Goal: Complete application form: Complete application form

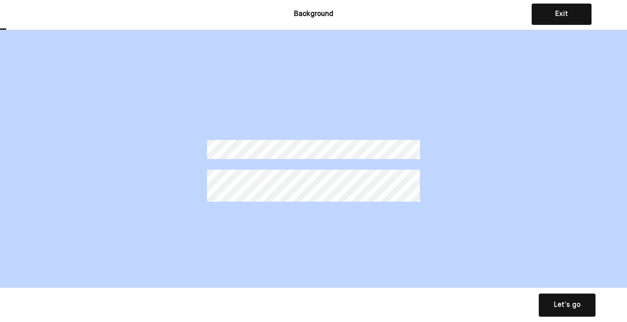
click at [553, 308] on button "Let’s go Save Let’s go" at bounding box center [567, 304] width 57 height 23
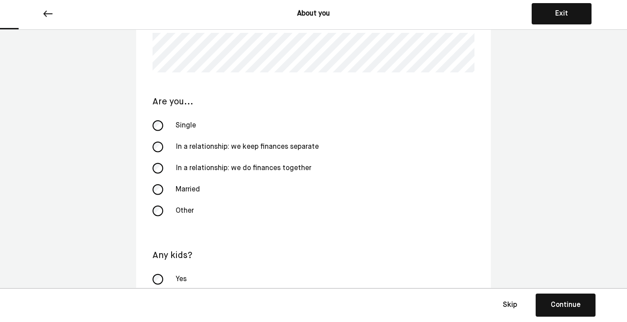
scroll to position [196, 0]
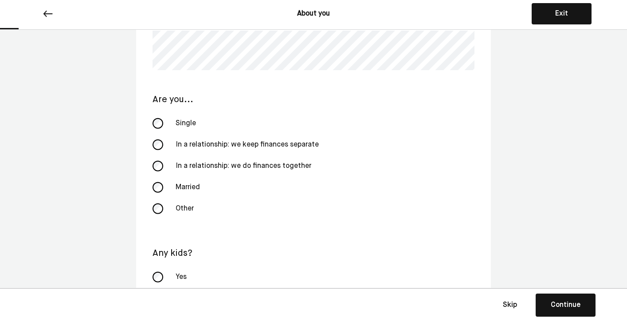
click at [197, 187] on div "Married" at bounding box center [214, 187] width 89 height 21
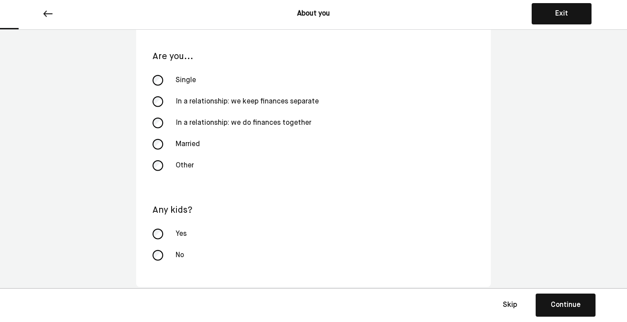
click at [185, 235] on div "Yes" at bounding box center [214, 233] width 89 height 21
click at [576, 305] on div "Continue" at bounding box center [566, 304] width 30 height 11
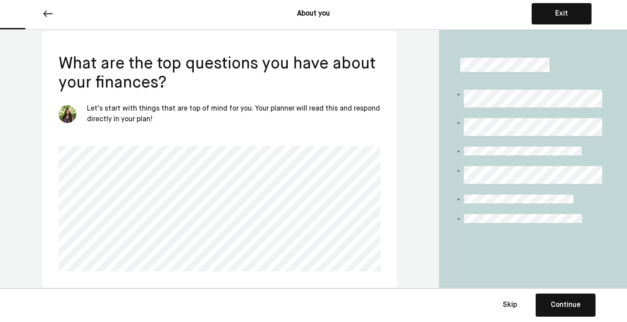
scroll to position [36, 0]
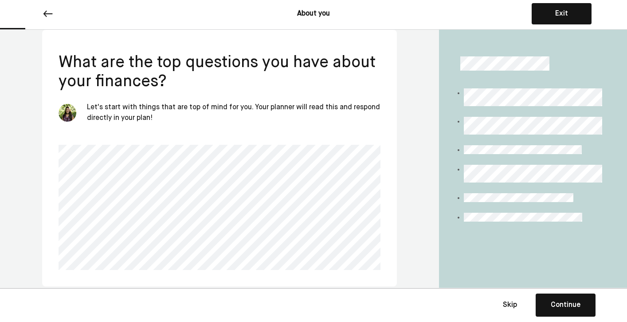
click at [569, 306] on div "Continue" at bounding box center [566, 304] width 30 height 11
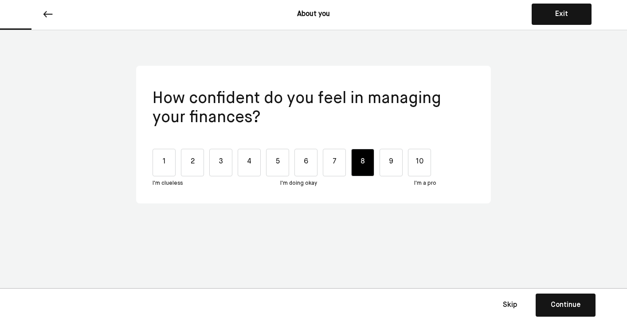
click at [356, 168] on div "8" at bounding box center [362, 162] width 23 height 27
click at [551, 308] on div "Continue" at bounding box center [566, 304] width 30 height 11
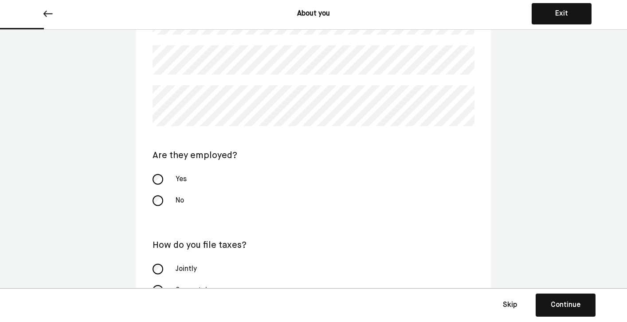
scroll to position [129, 0]
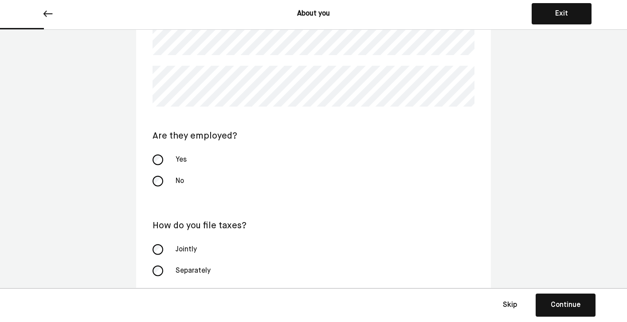
click at [176, 157] on div "Yes" at bounding box center [214, 159] width 89 height 21
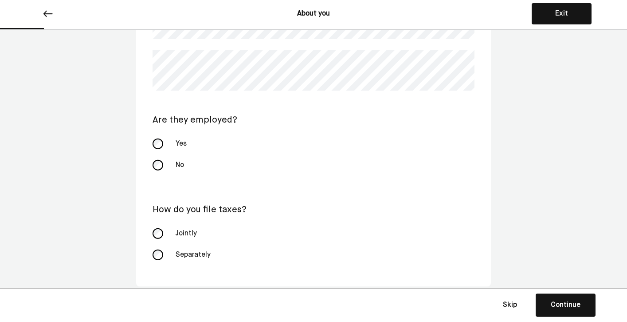
click at [192, 236] on div "Jointly" at bounding box center [214, 233] width 89 height 21
click at [548, 303] on button "Continue Save Continue" at bounding box center [566, 304] width 60 height 23
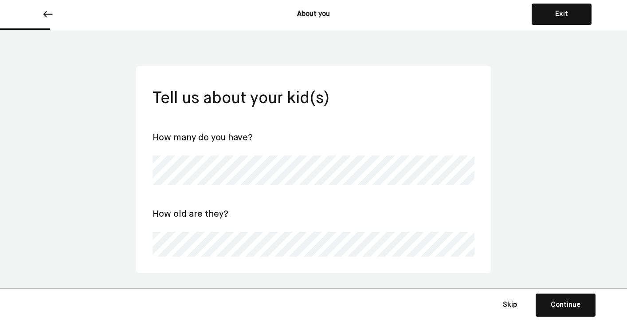
click at [566, 306] on div "Continue" at bounding box center [566, 304] width 30 height 11
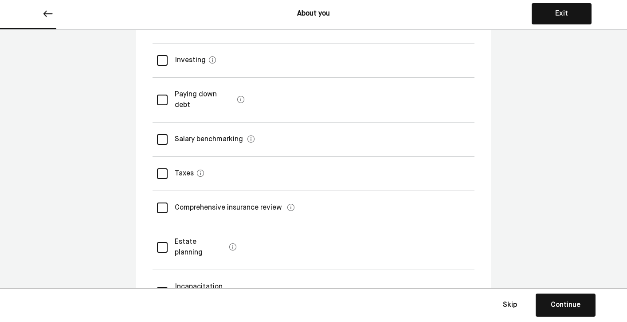
scroll to position [229, 0]
click at [318, 156] on div "Taxes" at bounding box center [314, 173] width 322 height 34
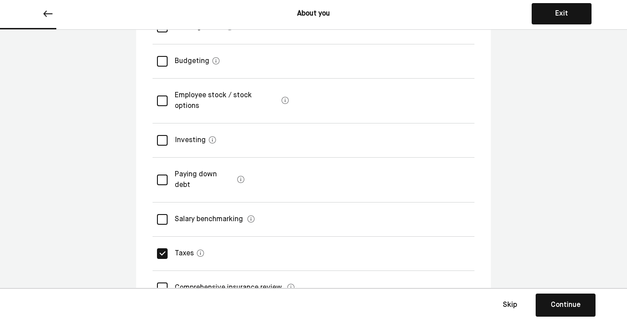
scroll to position [146, 0]
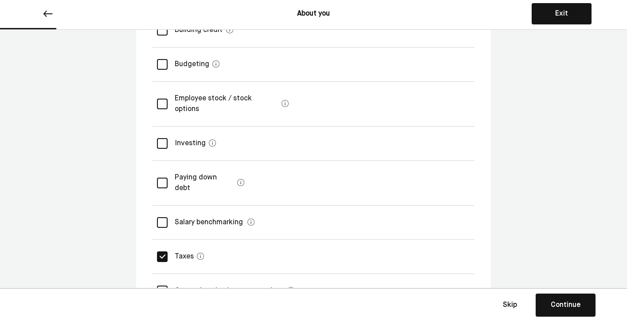
click at [307, 103] on div "Employee stock / stock options" at bounding box center [314, 104] width 322 height 45
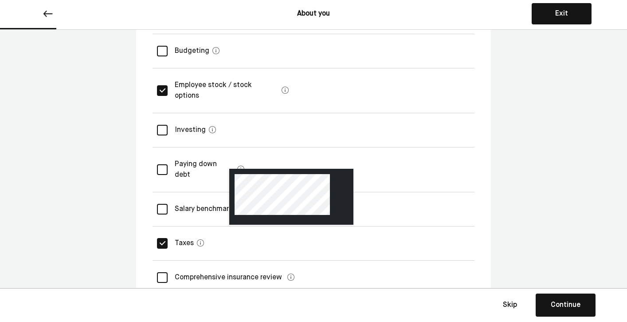
scroll to position [159, 0]
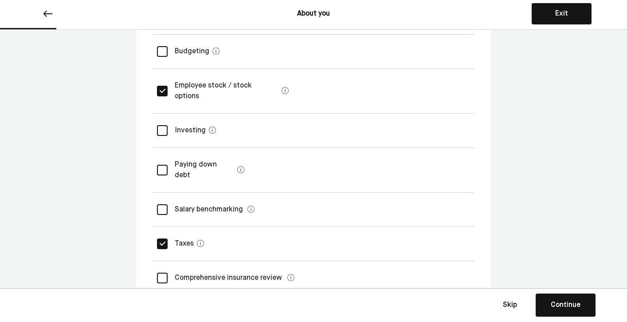
click at [188, 118] on div "Investing" at bounding box center [187, 130] width 38 height 25
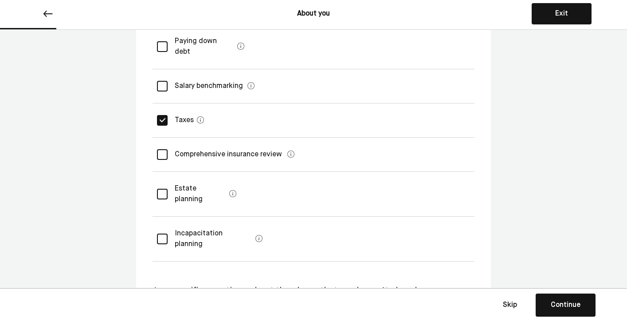
scroll to position [303, 0]
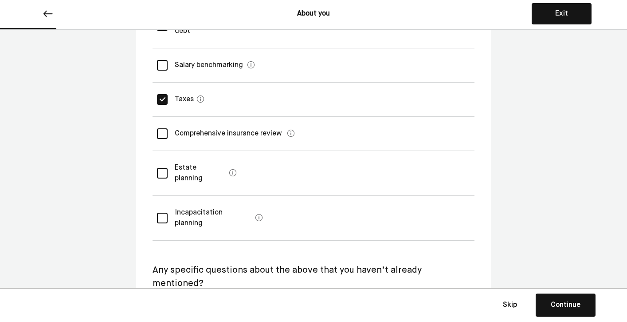
click at [576, 306] on div "Continue" at bounding box center [566, 304] width 30 height 11
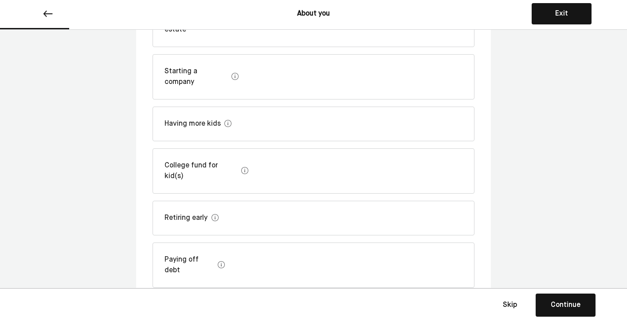
scroll to position [262, 0]
click at [369, 200] on div "Retiring early" at bounding box center [314, 217] width 322 height 35
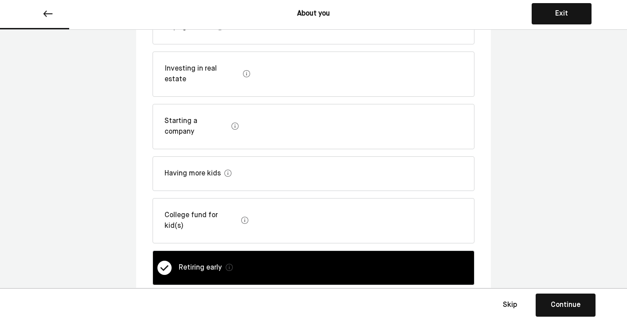
scroll to position [207, 0]
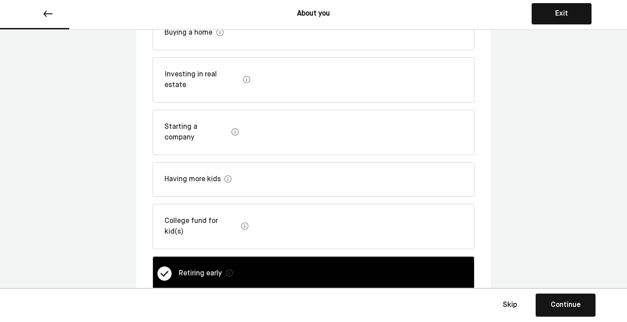
click at [331, 110] on div "Starting a company" at bounding box center [314, 132] width 322 height 45
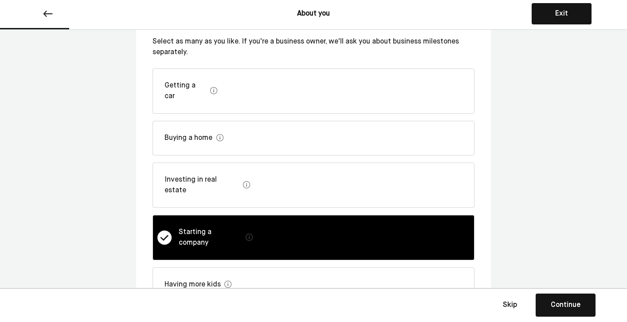
scroll to position [101, 0]
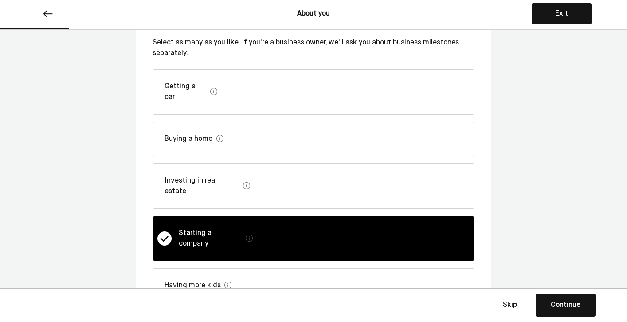
click at [352, 173] on div "Investing in real estate" at bounding box center [314, 185] width 322 height 45
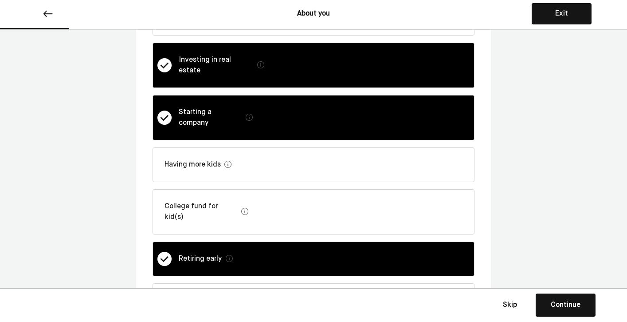
scroll to position [262, 0]
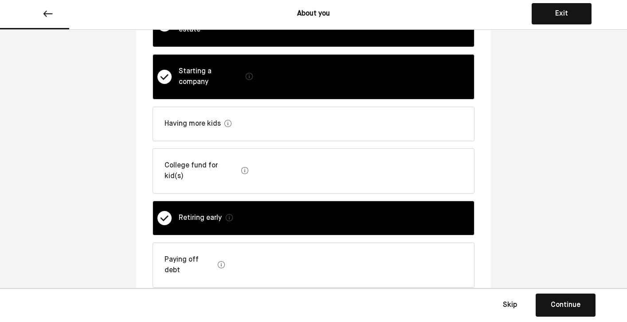
click at [573, 304] on div "Continue" at bounding box center [566, 304] width 30 height 11
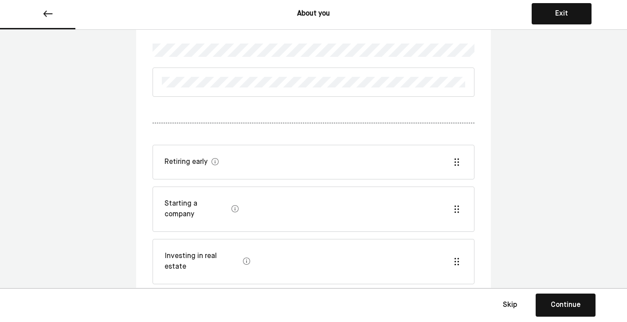
scroll to position [77, 0]
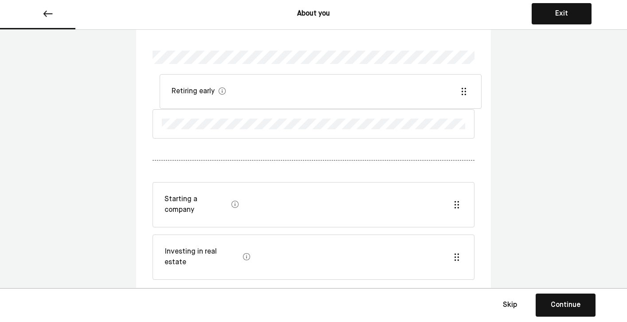
drag, startPoint x: 305, startPoint y: 166, endPoint x: 310, endPoint y: 94, distance: 72.0
click at [310, 94] on div "Retiring early Starting a company Investing in real estate" at bounding box center [314, 155] width 322 height 332
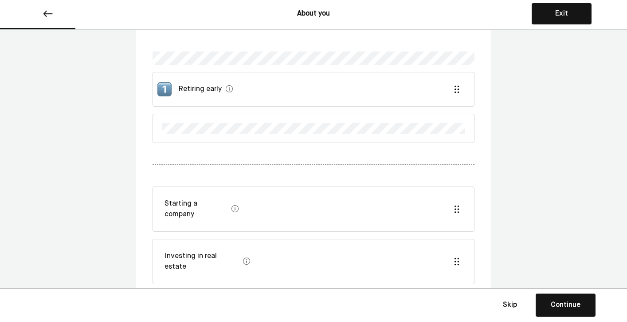
scroll to position [69, 0]
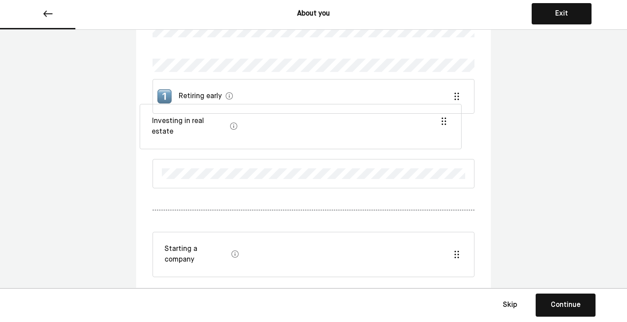
drag, startPoint x: 298, startPoint y: 240, endPoint x: 285, endPoint y: 114, distance: 126.3
click at [285, 114] on div "Retiring early Starting a company Investing in real estate" at bounding box center [314, 158] width 322 height 322
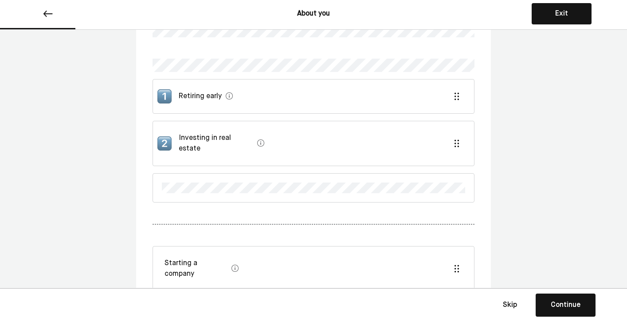
scroll to position [71, 0]
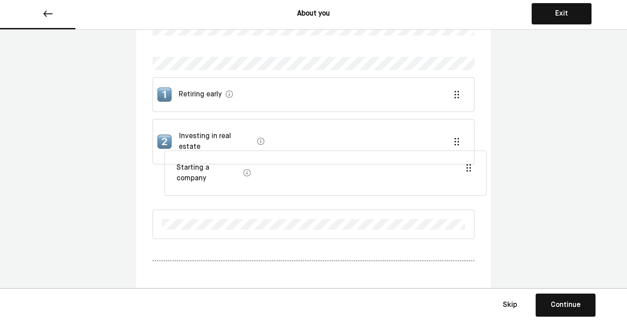
drag, startPoint x: 275, startPoint y: 250, endPoint x: 286, endPoint y: 160, distance: 90.4
click at [286, 160] on div "Retiring early Investing in real estate Starting a company" at bounding box center [314, 160] width 322 height 331
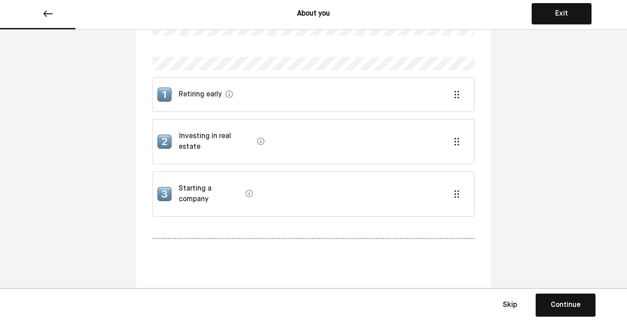
scroll to position [84, 0]
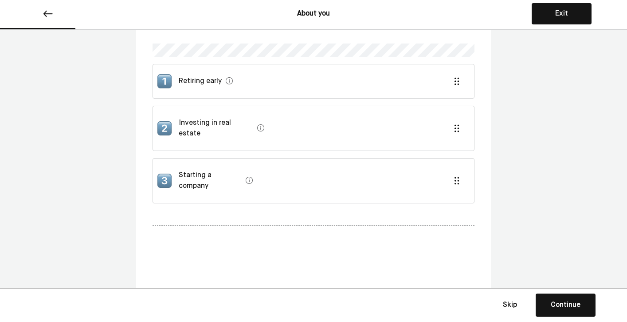
click at [579, 304] on div "Continue" at bounding box center [566, 304] width 30 height 11
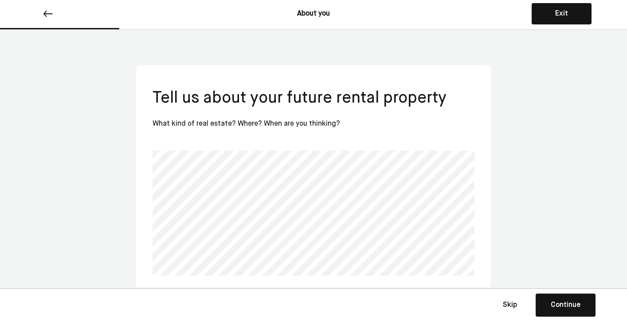
scroll to position [0, 0]
click at [574, 300] on div "Continue" at bounding box center [566, 304] width 30 height 11
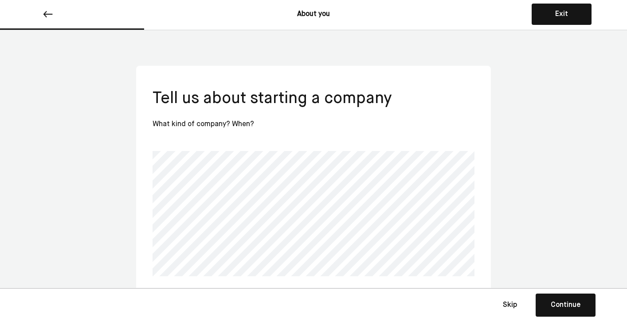
click at [555, 298] on button "Continue Save Continue" at bounding box center [566, 304] width 60 height 23
click at [579, 302] on div "Continue" at bounding box center [566, 304] width 30 height 11
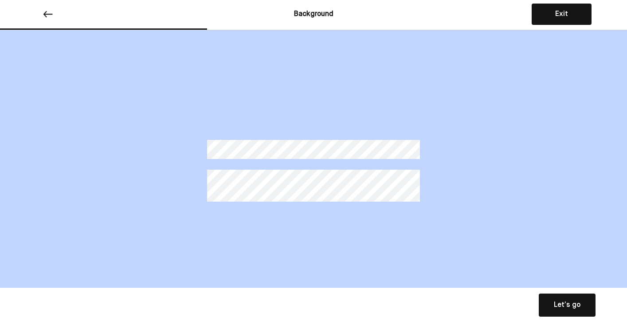
click at [578, 305] on div "Let’s go" at bounding box center [567, 304] width 27 height 11
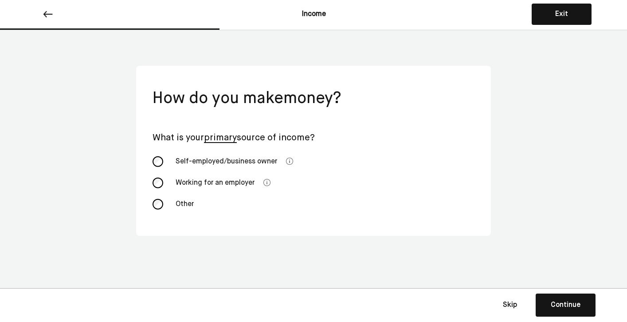
click at [265, 162] on div "Self-employed/business owner" at bounding box center [226, 161] width 112 height 21
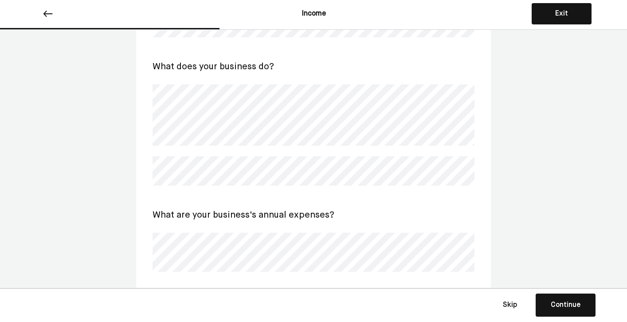
scroll to position [335, 0]
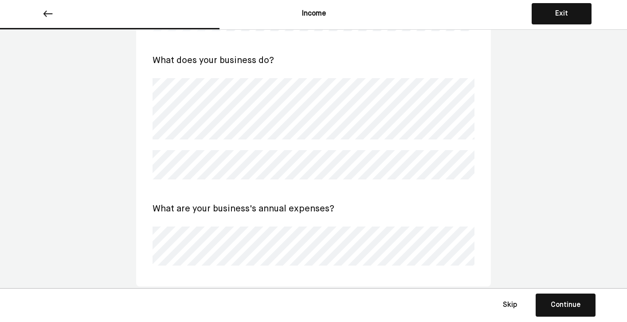
click at [564, 310] on div "Continue" at bounding box center [566, 304] width 30 height 11
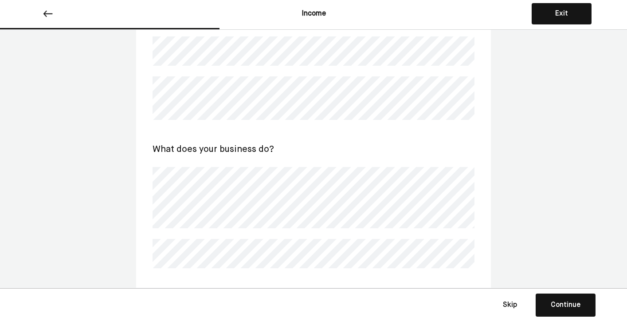
scroll to position [279, 0]
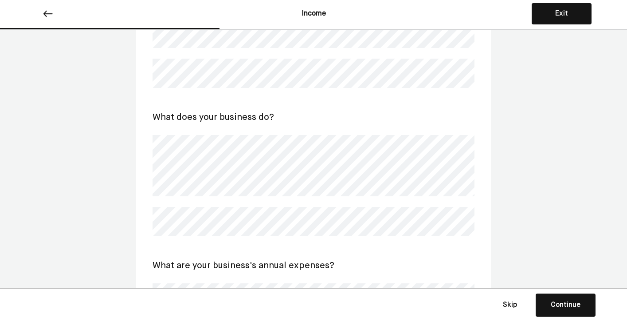
click at [570, 302] on div "Continue" at bounding box center [566, 304] width 30 height 11
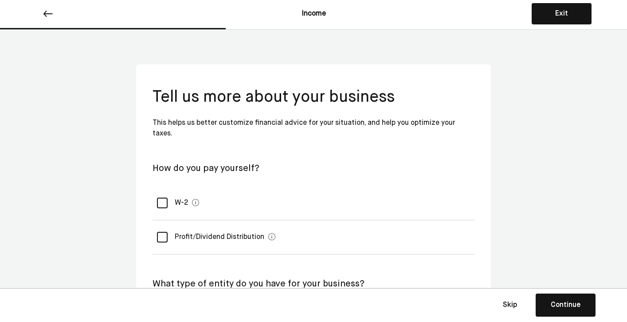
scroll to position [0, 0]
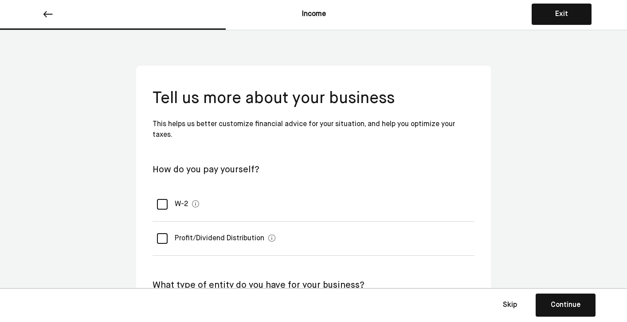
click at [224, 233] on Distribution "Profit/Dividend Distribution" at bounding box center [216, 238] width 97 height 25
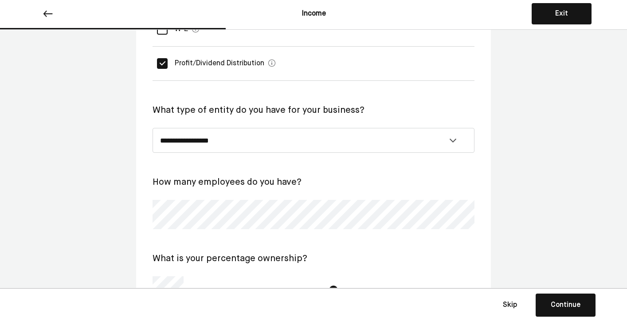
scroll to position [191, 0]
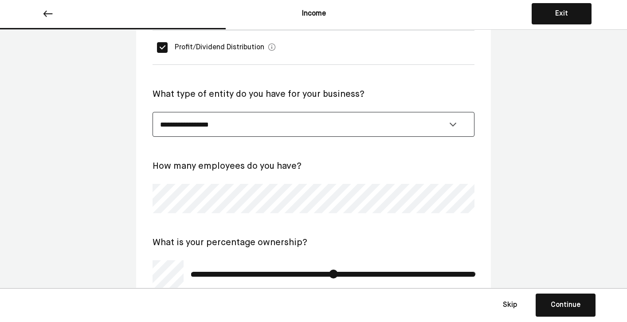
click at [306, 125] on select "**********" at bounding box center [314, 124] width 322 height 25
select select "**********"
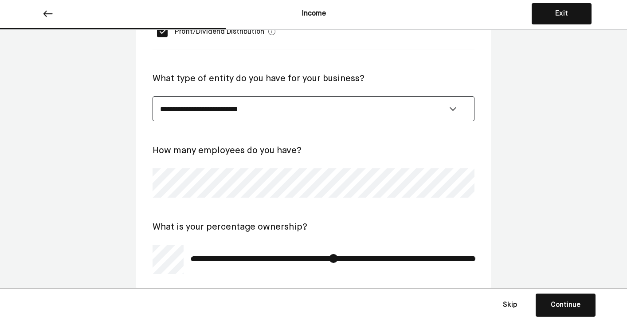
scroll to position [210, 0]
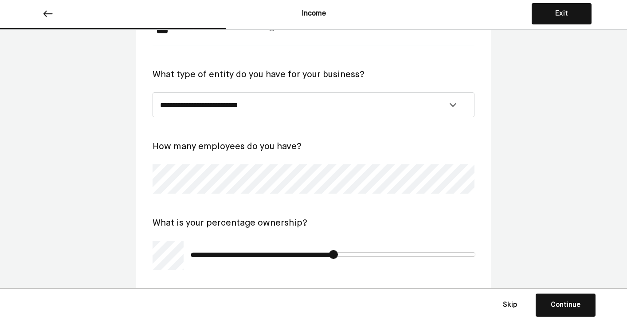
drag, startPoint x: 468, startPoint y: 255, endPoint x: 334, endPoint y: 259, distance: 134.0
type input "**"
click at [334, 256] on input "range" at bounding box center [334, 254] width 284 height 4
click at [559, 305] on div "Continue" at bounding box center [566, 304] width 30 height 11
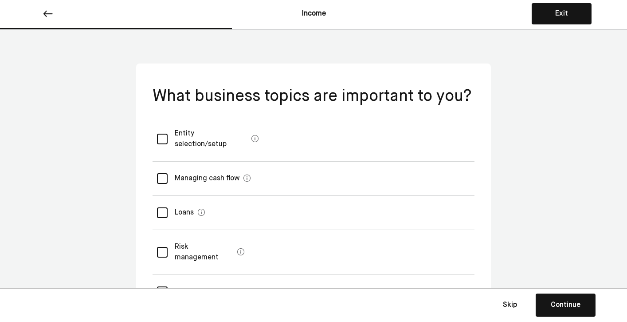
scroll to position [0, 0]
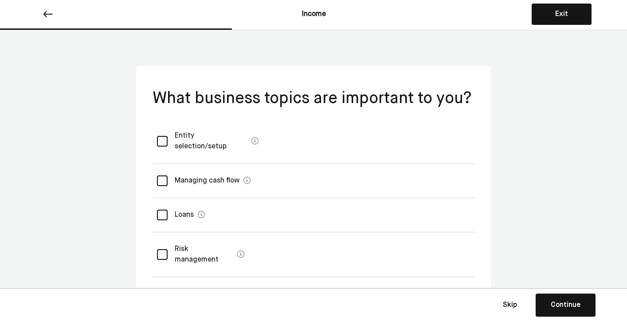
click at [223, 140] on selection\/setup "Entity selection/setup" at bounding box center [208, 140] width 80 height 35
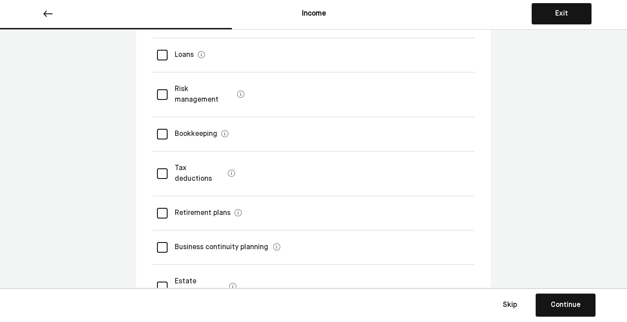
scroll to position [169, 0]
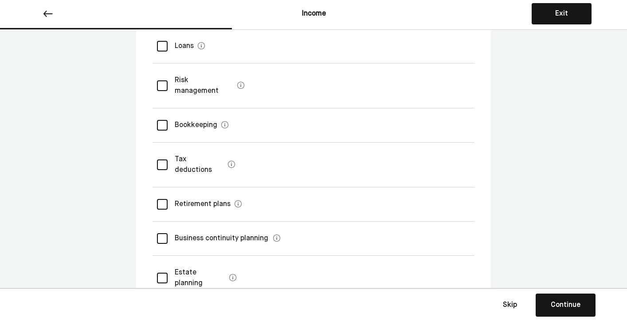
click at [200, 147] on deductions "Tax deductions" at bounding box center [196, 164] width 57 height 35
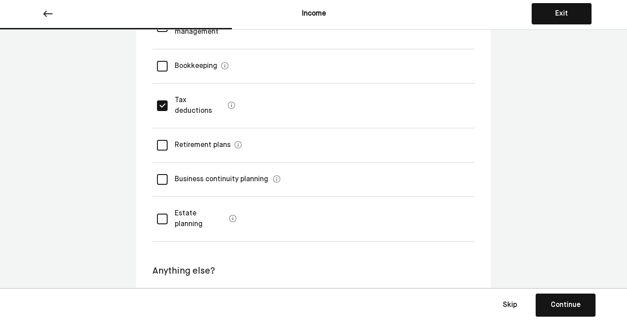
scroll to position [228, 0]
click at [582, 298] on button "Continue Save Continue" at bounding box center [566, 304] width 60 height 23
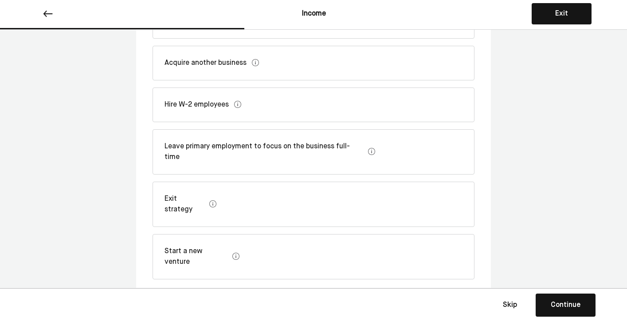
scroll to position [188, 0]
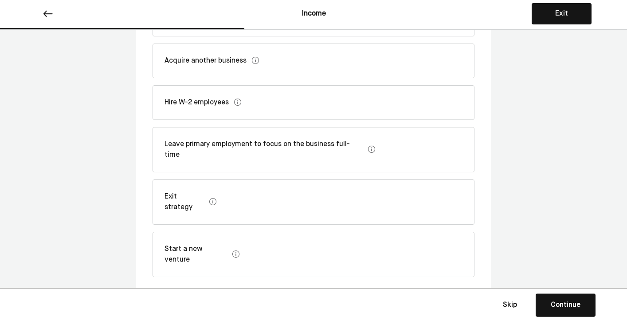
click at [416, 179] on div "Exit strategy" at bounding box center [314, 201] width 322 height 45
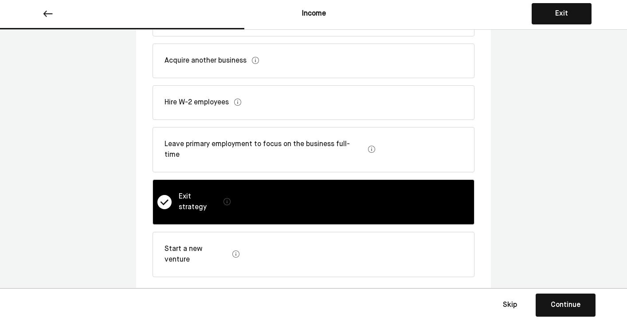
click at [367, 231] on div "Start a new venture" at bounding box center [314, 253] width 322 height 45
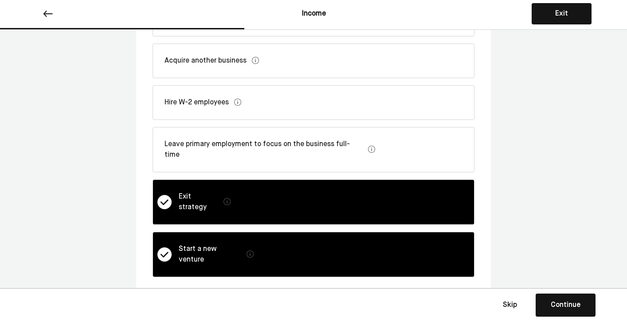
click at [559, 302] on div "Continue" at bounding box center [566, 304] width 30 height 11
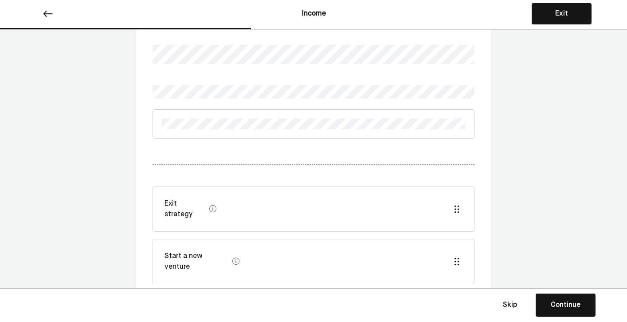
scroll to position [35, 0]
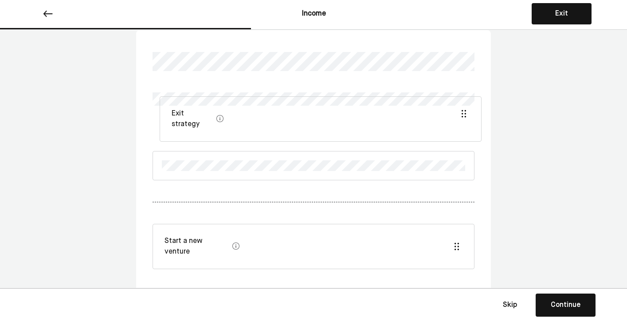
drag, startPoint x: 347, startPoint y: 203, endPoint x: 354, endPoint y: 110, distance: 92.5
click at [354, 110] on div "Exit strategy Start a new venture" at bounding box center [314, 171] width 322 height 280
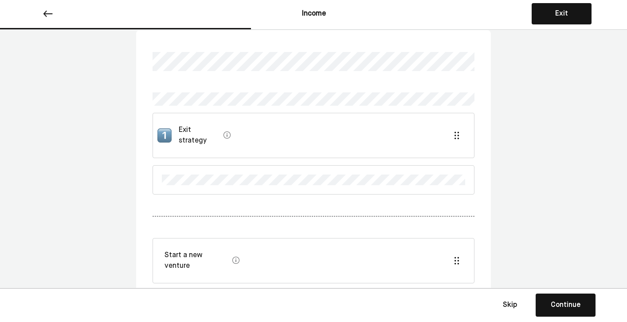
scroll to position [37, 0]
drag, startPoint x: 286, startPoint y: 245, endPoint x: 291, endPoint y: 166, distance: 78.6
click at [291, 166] on div "Exit strategy Start a new venture" at bounding box center [314, 174] width 322 height 290
click at [562, 305] on div "Continue" at bounding box center [566, 304] width 30 height 11
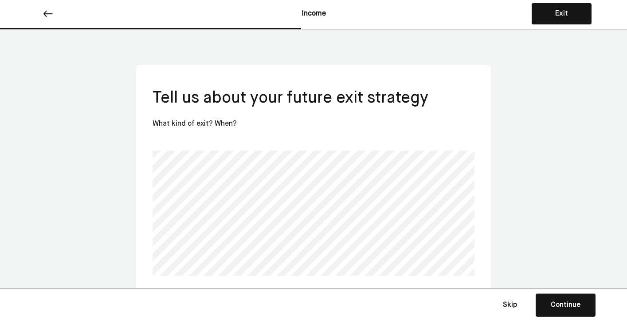
scroll to position [0, 0]
click at [579, 309] on div "Continue" at bounding box center [566, 304] width 30 height 11
click at [568, 308] on div "Continue" at bounding box center [566, 304] width 30 height 11
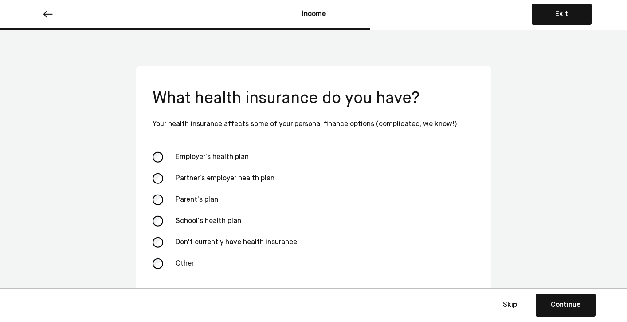
scroll to position [9, 0]
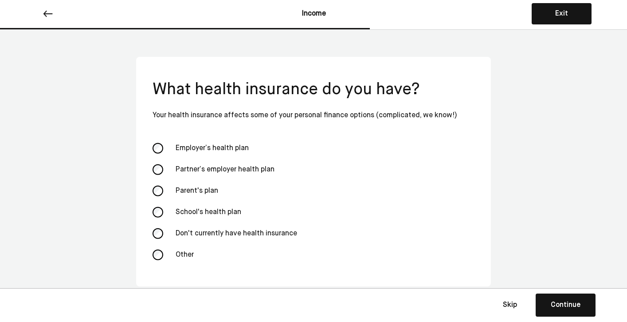
click at [269, 170] on div "Partner’s employer health plan" at bounding box center [225, 169] width 110 height 21
click at [260, 235] on div "Don't currently have health insurance" at bounding box center [236, 233] width 132 height 21
click at [198, 255] on div "Other" at bounding box center [214, 254] width 89 height 21
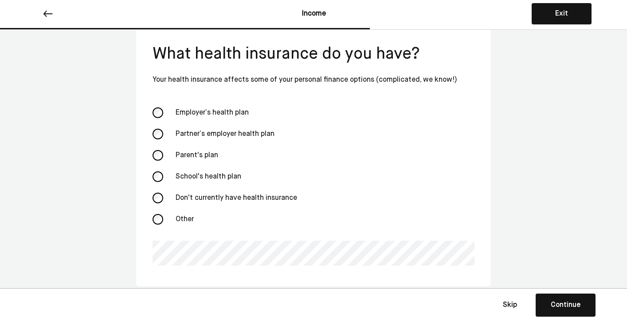
click at [571, 307] on div "Continue" at bounding box center [566, 304] width 30 height 11
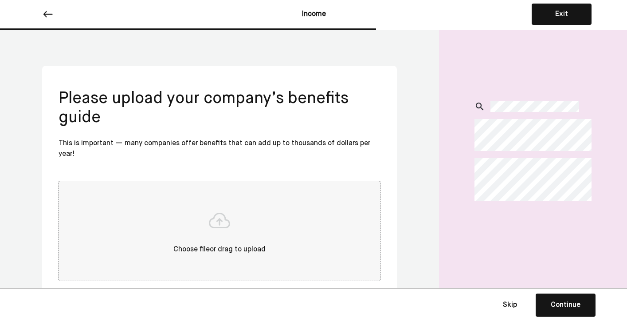
scroll to position [31, 0]
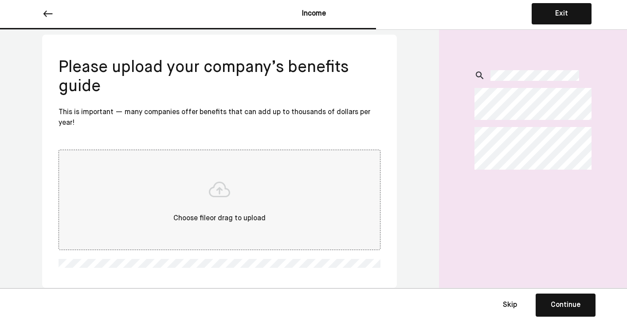
click at [579, 302] on div "Continue" at bounding box center [566, 304] width 30 height 11
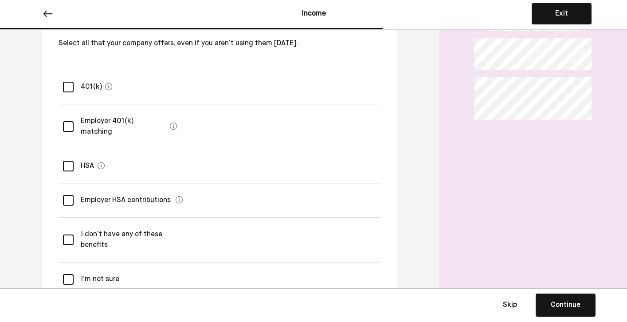
scroll to position [86, 0]
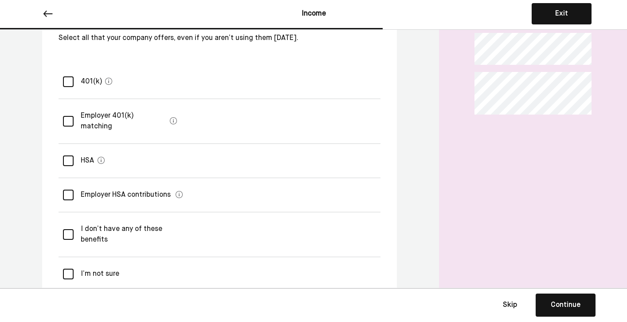
click at [266, 218] on div "I don’t have any of these benefits" at bounding box center [220, 234] width 322 height 45
click at [570, 302] on div "Continue" at bounding box center [566, 304] width 30 height 11
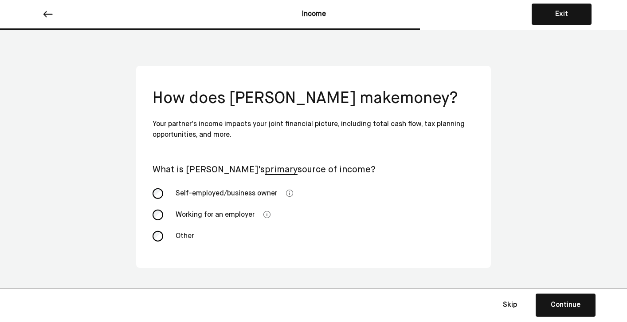
scroll to position [0, 0]
click at [225, 214] on div "Working for an employer" at bounding box center [215, 214] width 90 height 21
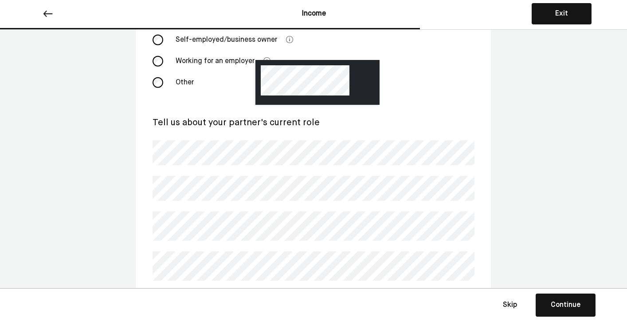
scroll to position [169, 0]
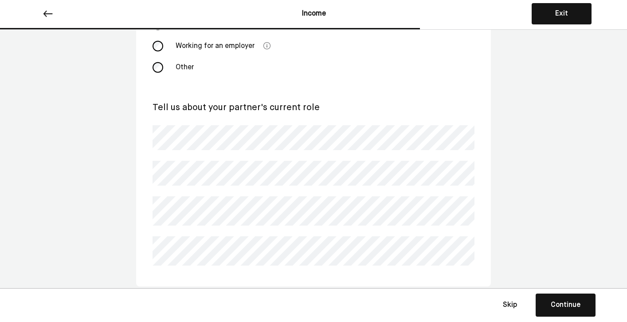
click at [581, 305] on button "Continue Save Continue" at bounding box center [566, 304] width 60 height 23
click at [577, 310] on button "Continue Save Continue" at bounding box center [566, 304] width 60 height 23
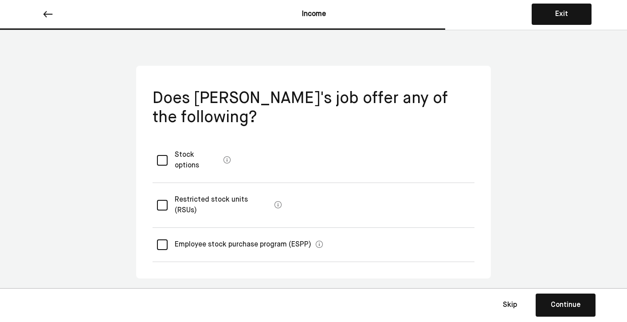
click at [289, 163] on div "Stock options" at bounding box center [314, 160] width 322 height 45
click at [557, 308] on div "Continue" at bounding box center [566, 304] width 30 height 11
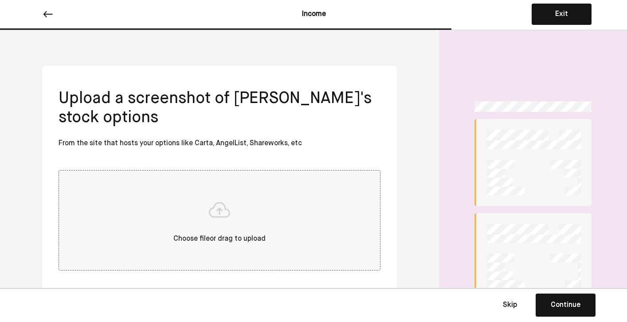
scroll to position [13, 0]
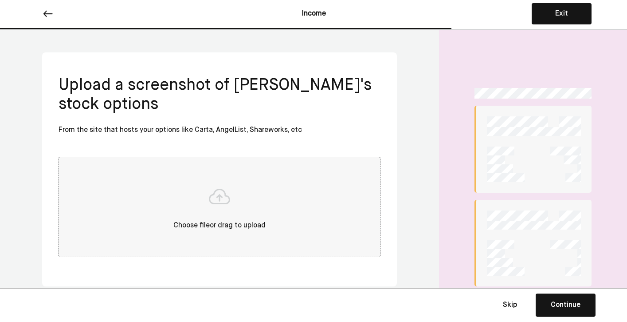
click at [572, 306] on div "Continue" at bounding box center [566, 304] width 30 height 11
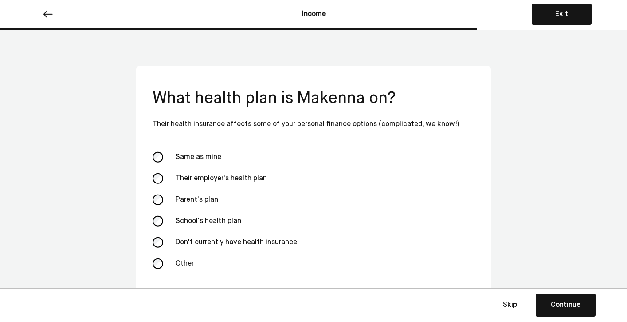
scroll to position [9, 0]
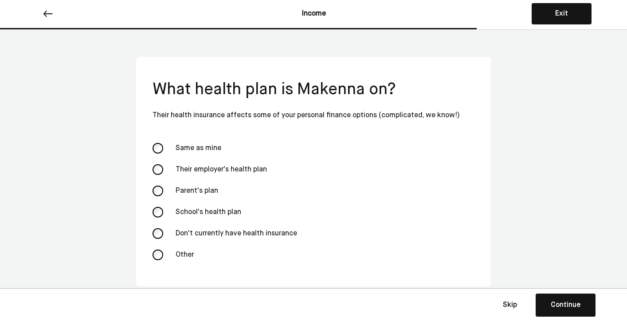
click at [240, 171] on div "Their employer's health plan" at bounding box center [221, 169] width 102 height 21
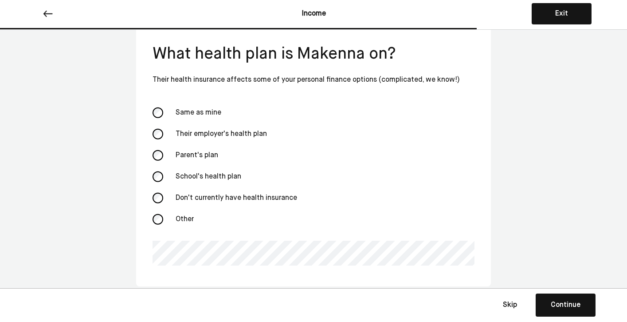
click at [553, 306] on div "Continue" at bounding box center [566, 304] width 30 height 11
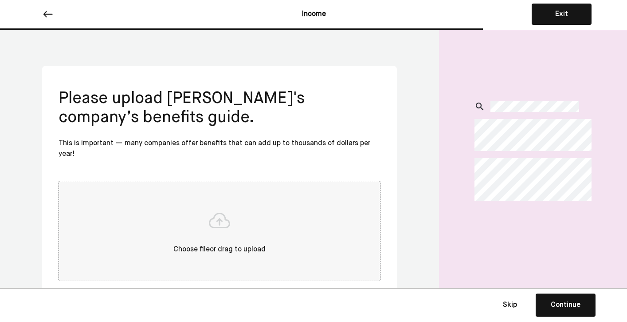
scroll to position [31, 0]
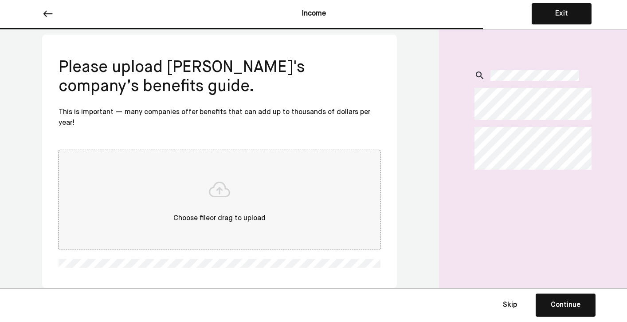
click at [567, 311] on button "Continue Save Continue" at bounding box center [566, 304] width 60 height 23
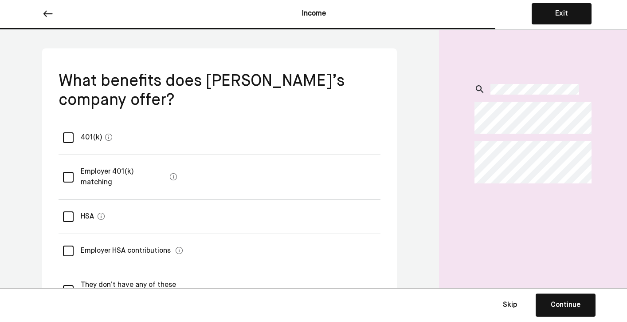
scroll to position [0, 0]
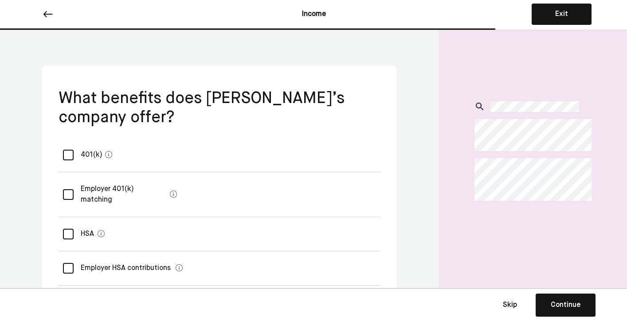
click at [179, 158] on div "401(k)" at bounding box center [220, 155] width 322 height 34
click at [139, 189] on matching "Employer 401(k) matching" at bounding box center [120, 194] width 93 height 35
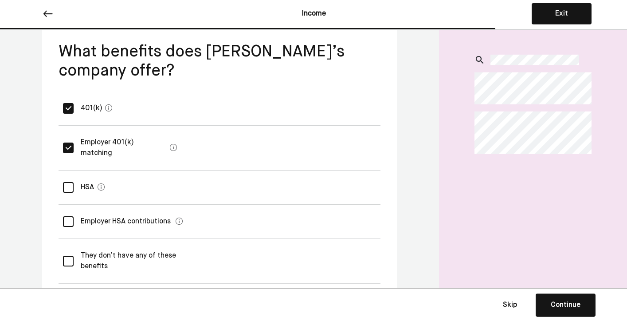
scroll to position [51, 0]
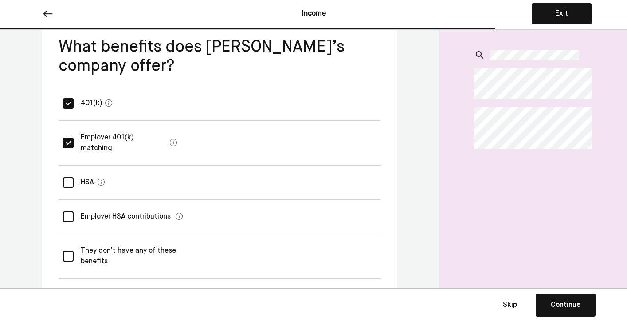
click at [139, 175] on div "HSA" at bounding box center [220, 182] width 322 height 34
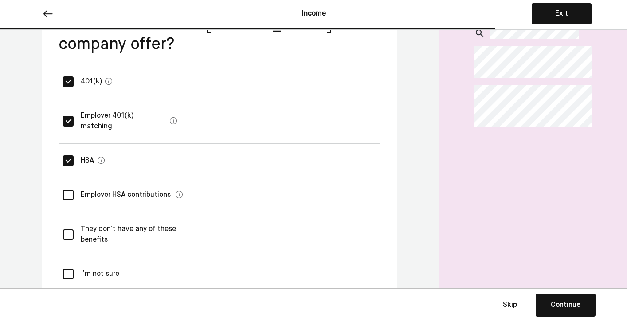
click at [596, 301] on button "Continue Save Continue" at bounding box center [566, 304] width 60 height 23
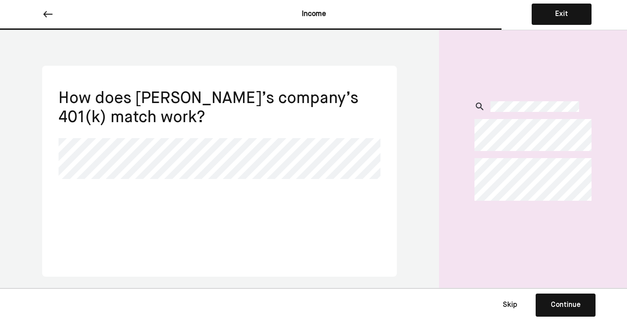
click at [572, 304] on div "Continue" at bounding box center [566, 304] width 30 height 11
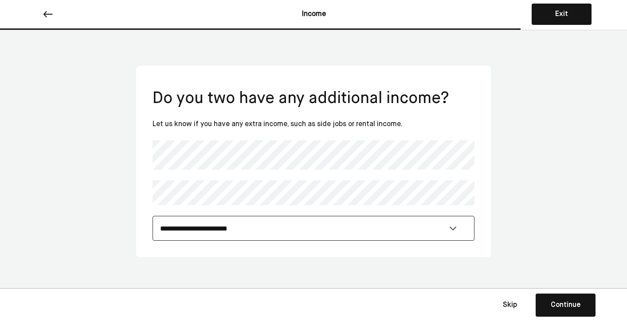
click at [223, 225] on select "**********" at bounding box center [314, 228] width 322 height 25
select select "********"
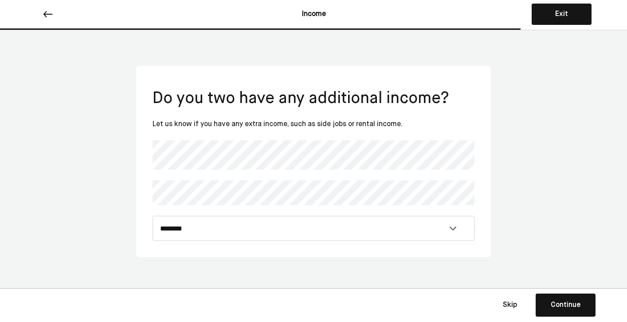
click at [569, 313] on button "Continue Save Continue" at bounding box center [566, 304] width 60 height 23
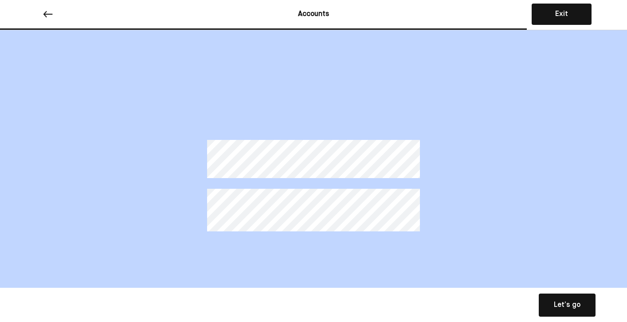
click at [570, 303] on div "Let’s go" at bounding box center [567, 304] width 27 height 11
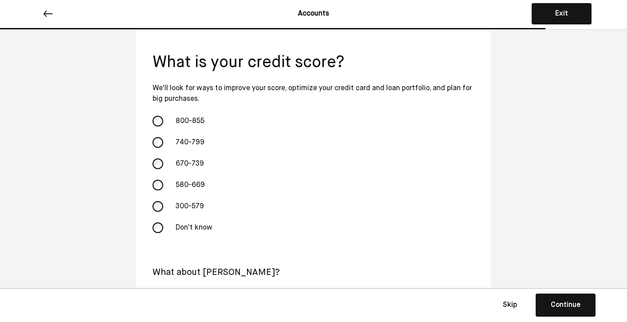
scroll to position [41, 0]
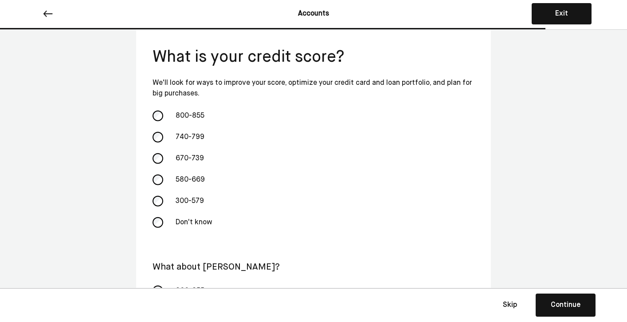
click at [220, 155] on div "670-739" at bounding box center [214, 158] width 89 height 21
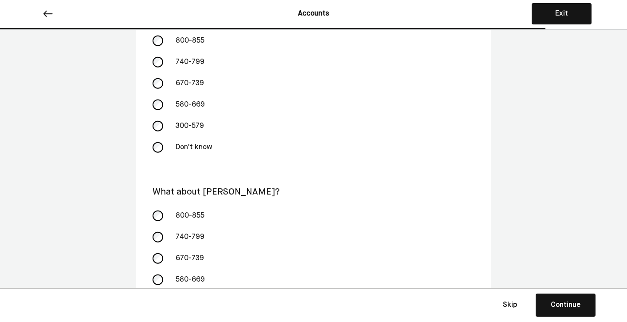
scroll to position [115, 0]
click at [202, 148] on div "Don't know" at bounding box center [214, 147] width 89 height 21
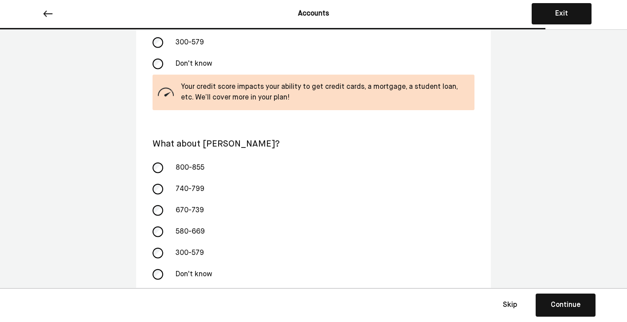
scroll to position [219, 0]
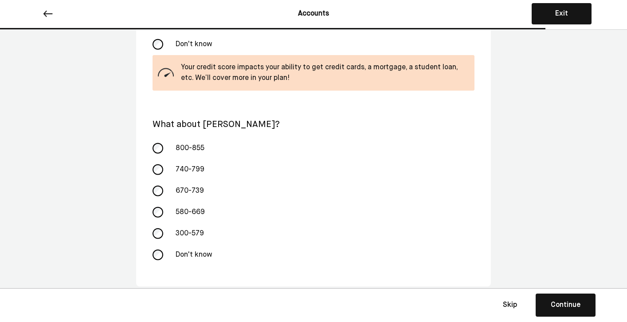
click at [199, 188] on div "670-739" at bounding box center [214, 190] width 89 height 21
click at [574, 302] on div "Continue" at bounding box center [566, 304] width 30 height 11
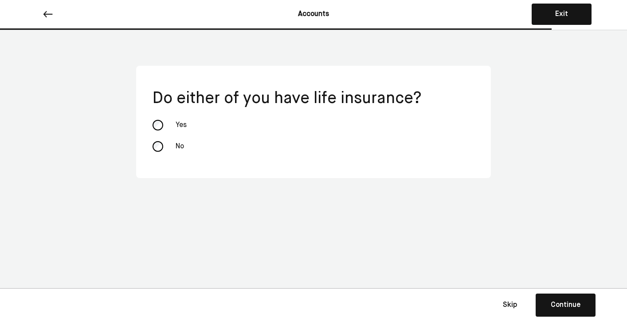
click at [177, 124] on div "Yes" at bounding box center [214, 124] width 89 height 21
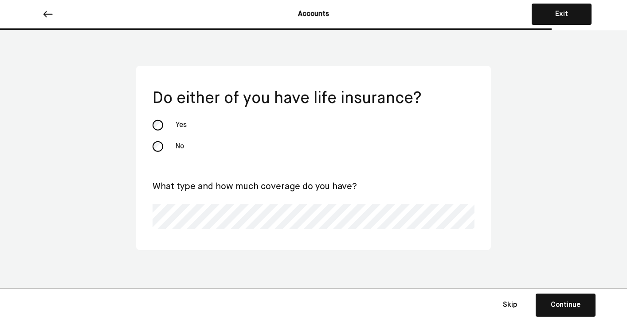
click at [569, 308] on div "Continue" at bounding box center [566, 304] width 30 height 11
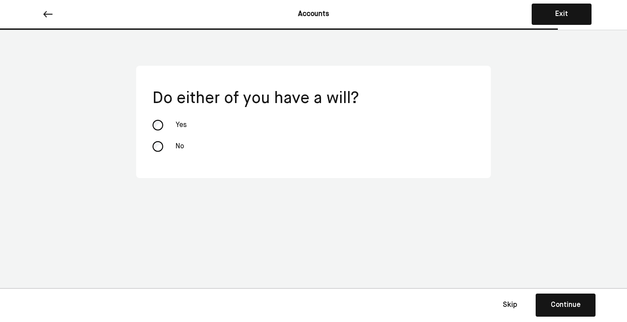
click at [171, 141] on div "No" at bounding box center [214, 146] width 89 height 21
click at [549, 303] on button "Continue Save Continue" at bounding box center [566, 304] width 60 height 23
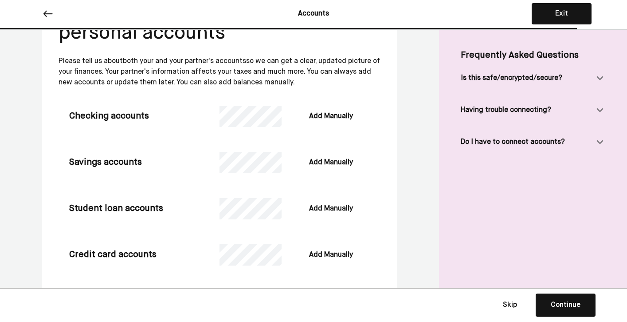
scroll to position [30, 0]
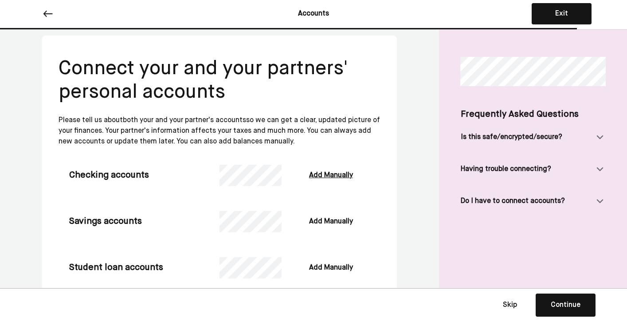
click at [333, 174] on div "Add Manually" at bounding box center [331, 175] width 44 height 11
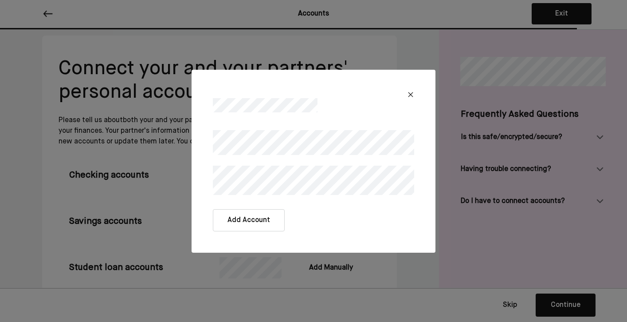
click at [263, 219] on button "Add Account" at bounding box center [249, 220] width 72 height 22
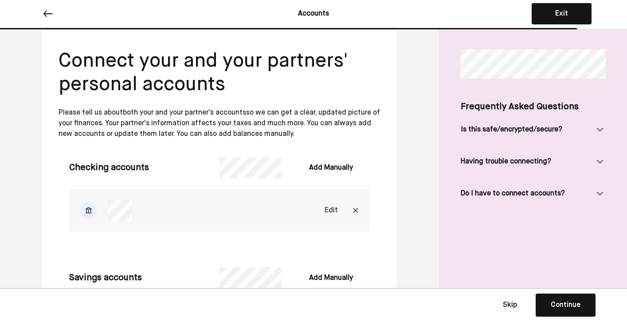
scroll to position [39, 0]
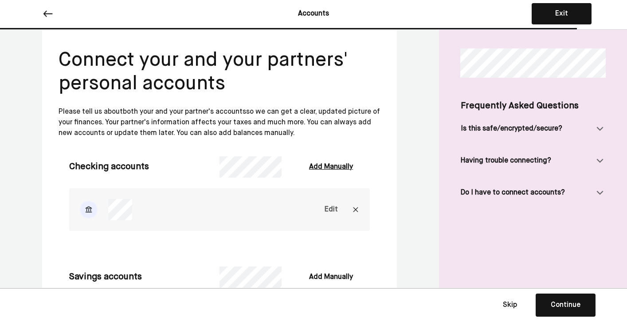
click at [335, 166] on div "Add Manually" at bounding box center [331, 166] width 44 height 11
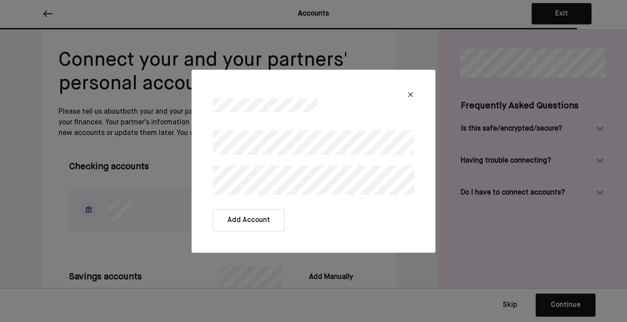
click at [413, 92] on img at bounding box center [410, 94] width 7 height 7
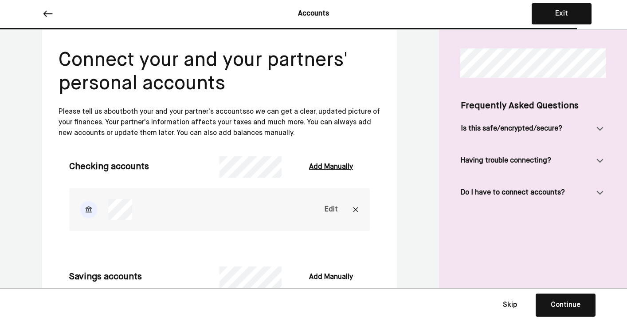
click at [340, 168] on div "Add Manually" at bounding box center [331, 166] width 44 height 11
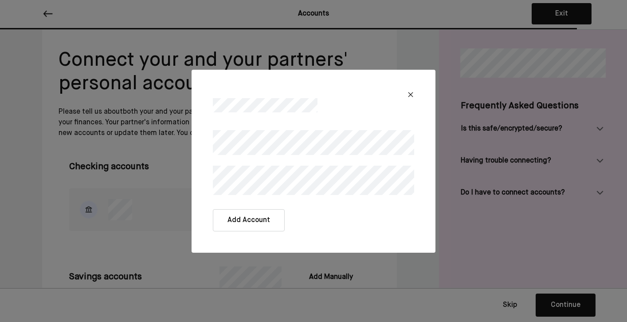
click at [257, 223] on button "Add Account" at bounding box center [249, 220] width 72 height 22
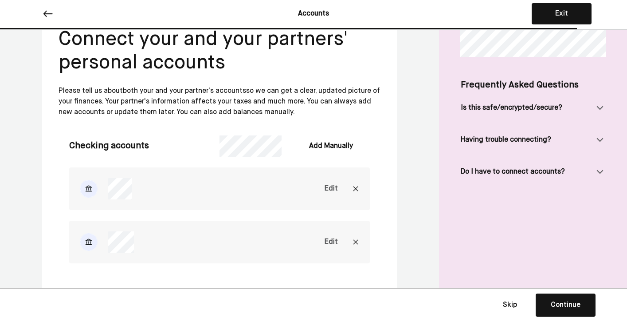
scroll to position [65, 0]
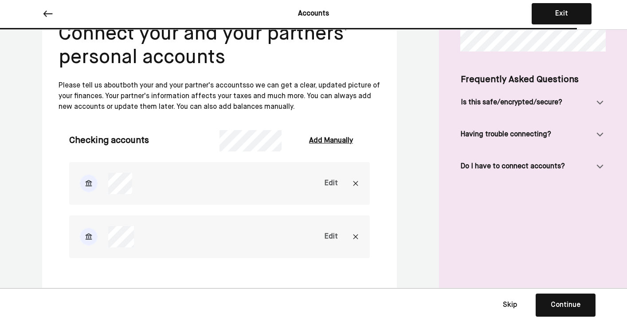
click at [335, 143] on div "Add Manually" at bounding box center [331, 140] width 44 height 11
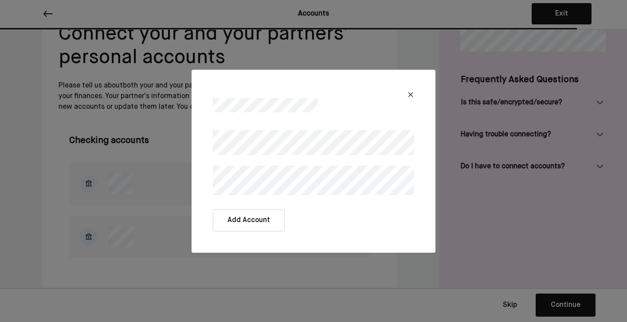
click at [262, 225] on button "Add Account" at bounding box center [249, 220] width 72 height 22
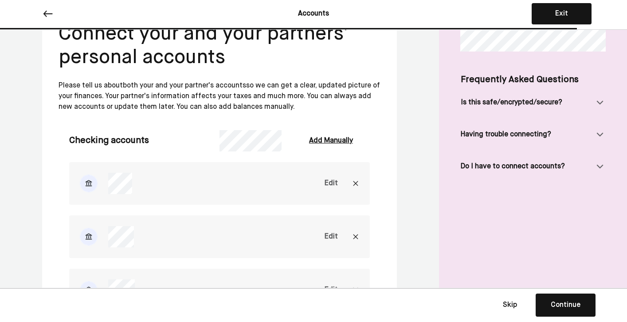
click at [333, 139] on div "Add Manually" at bounding box center [331, 140] width 44 height 11
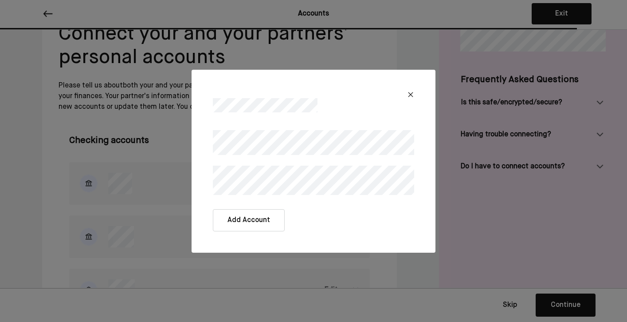
click at [263, 223] on button "Add Account" at bounding box center [249, 220] width 72 height 22
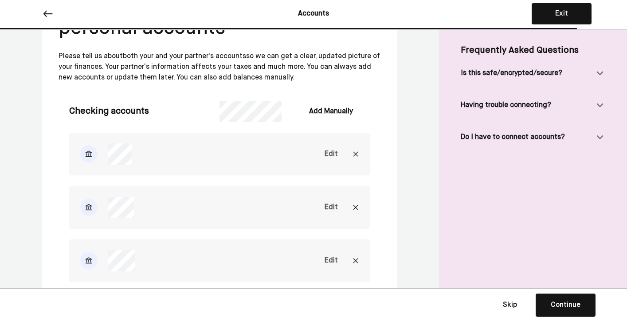
scroll to position [94, 0]
click at [336, 108] on div "Add Manually" at bounding box center [331, 111] width 44 height 11
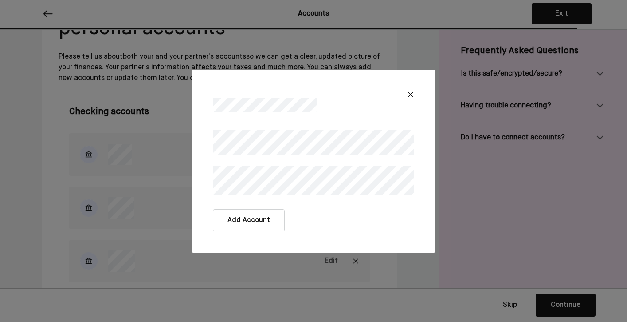
click at [261, 227] on button "Add Account" at bounding box center [249, 220] width 72 height 22
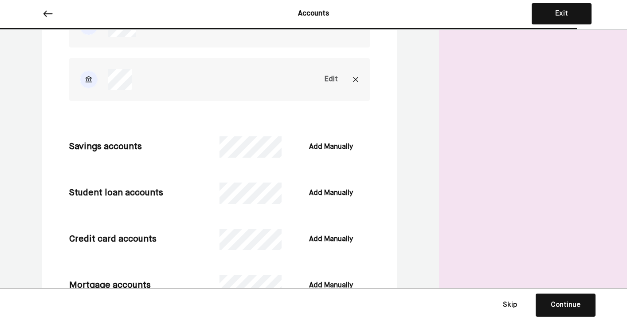
scroll to position [382, 0]
click at [343, 146] on div "Add Manually" at bounding box center [331, 146] width 44 height 11
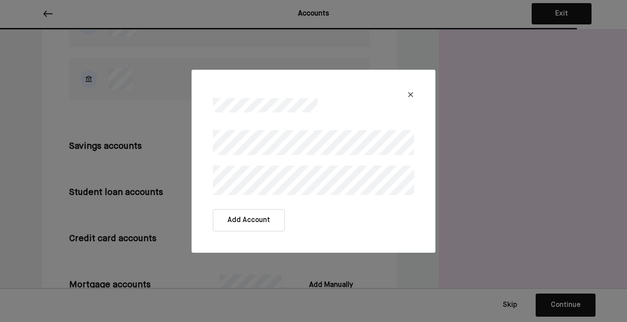
click at [250, 219] on button "Add Account" at bounding box center [249, 220] width 72 height 22
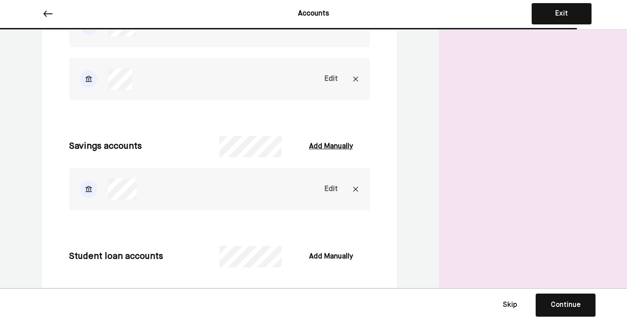
click at [341, 147] on div "Add Manually" at bounding box center [331, 146] width 44 height 11
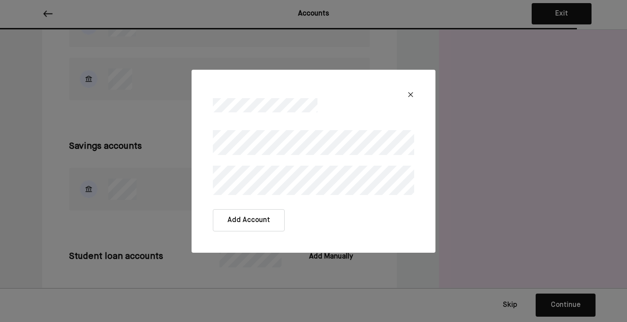
click at [240, 222] on button "Add Account" at bounding box center [249, 220] width 72 height 22
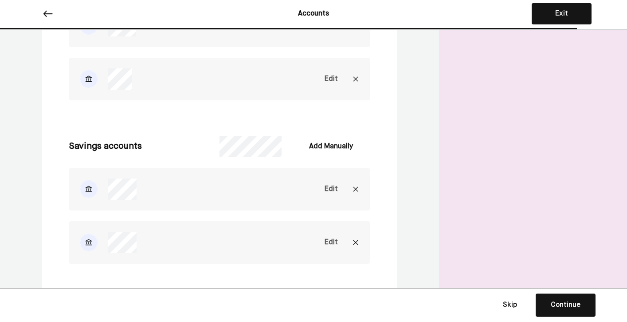
click at [332, 239] on div "Edit" at bounding box center [331, 242] width 13 height 11
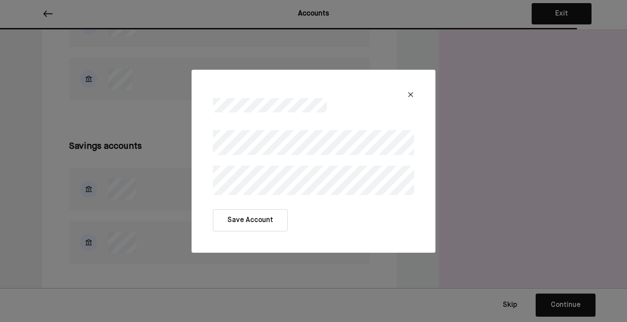
click at [264, 220] on button "Save Account" at bounding box center [250, 220] width 75 height 22
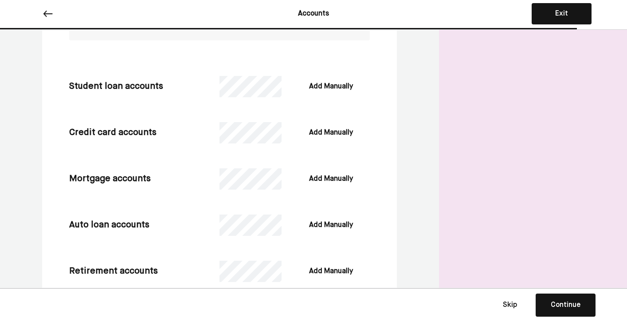
scroll to position [613, 0]
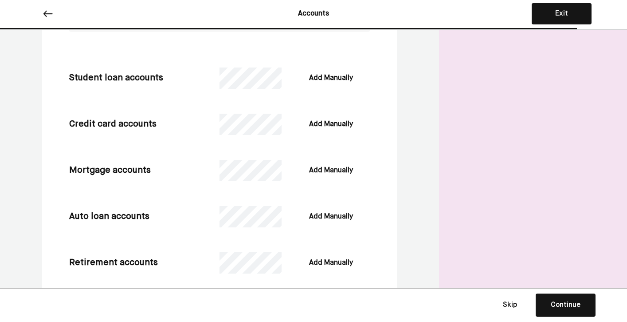
click at [328, 173] on div "Add Manually" at bounding box center [331, 170] width 44 height 11
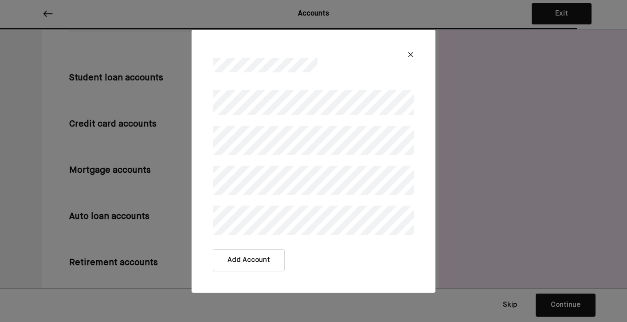
click at [250, 264] on button "Add Account" at bounding box center [249, 260] width 72 height 22
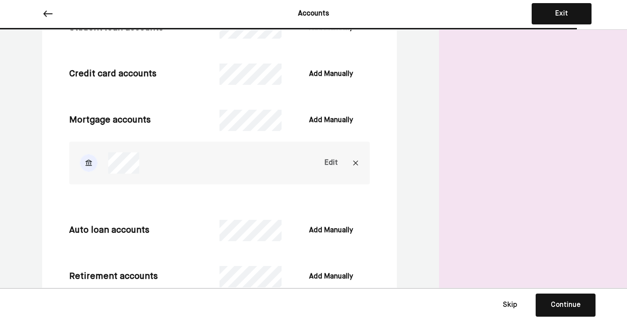
scroll to position [675, 0]
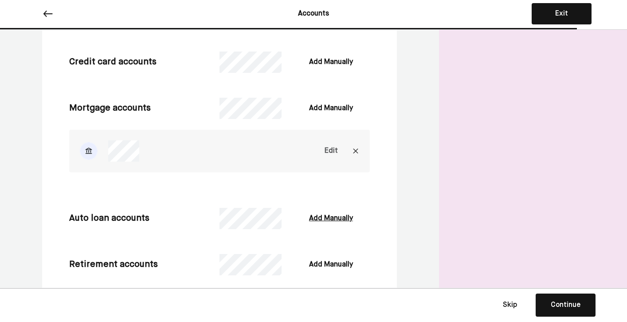
click at [335, 218] on div "Add Manually" at bounding box center [331, 218] width 44 height 11
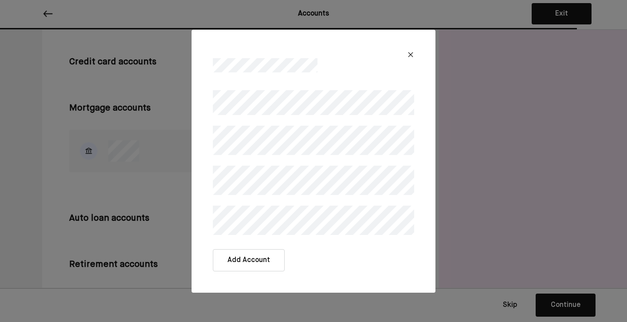
click at [241, 260] on button "Add Account" at bounding box center [249, 260] width 72 height 22
click at [241, 270] on button "Add Account" at bounding box center [249, 260] width 72 height 22
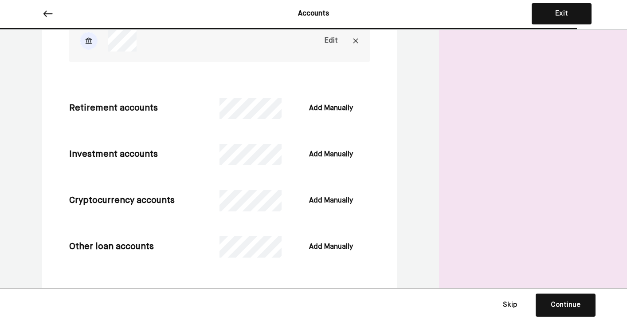
scroll to position [900, 0]
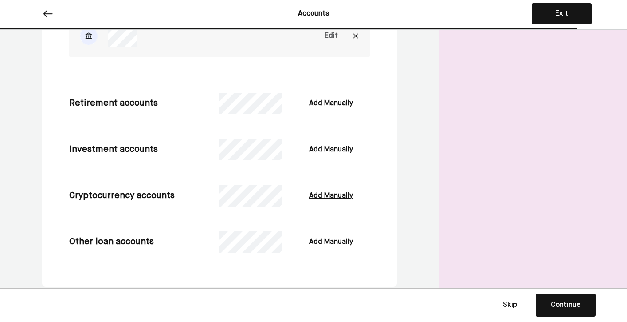
click at [332, 196] on div "Add Manually" at bounding box center [331, 195] width 44 height 11
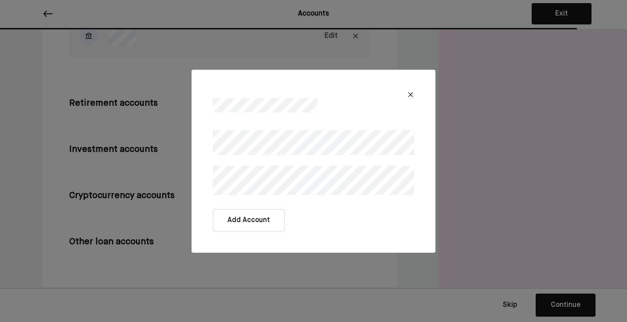
click at [253, 224] on button "Add Account" at bounding box center [249, 220] width 72 height 22
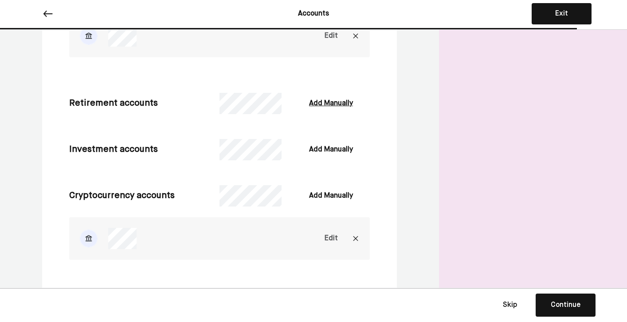
click at [330, 103] on div "Add Manually" at bounding box center [331, 103] width 44 height 11
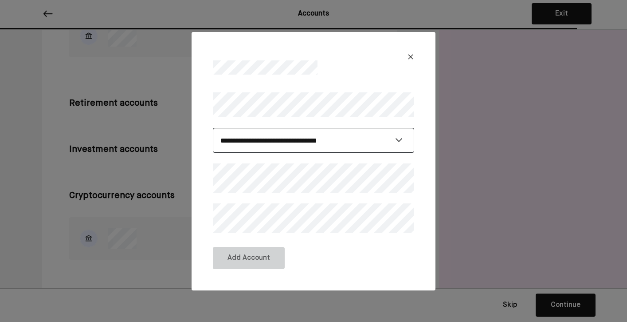
click at [285, 141] on select "**********" at bounding box center [313, 140] width 201 height 25
select select "**********"
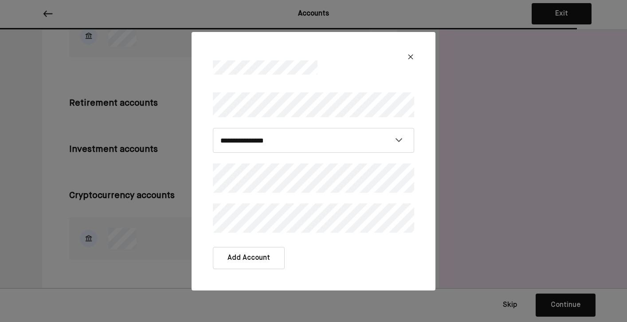
click at [248, 258] on button "Add Account" at bounding box center [249, 258] width 72 height 22
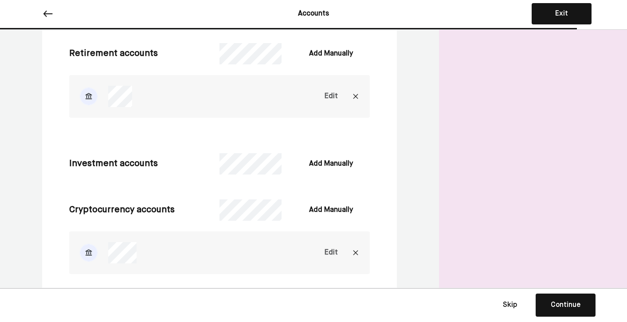
scroll to position [950, 0]
click at [345, 160] on div "Add Manually" at bounding box center [331, 163] width 44 height 11
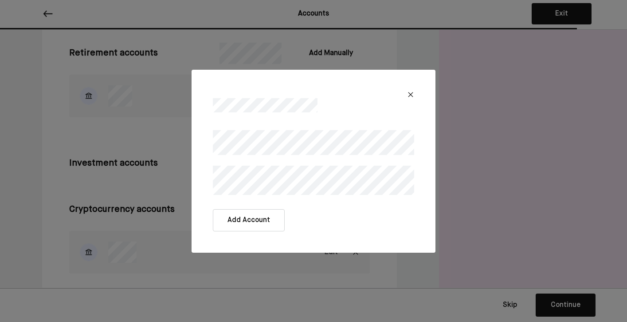
click at [253, 220] on button "Add Account" at bounding box center [249, 220] width 72 height 22
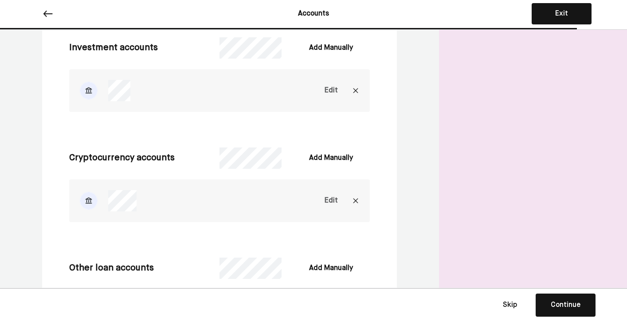
scroll to position [1092, 0]
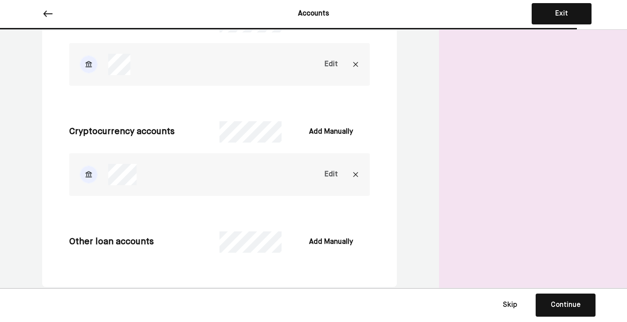
click at [549, 305] on button "Continue Save Continue" at bounding box center [566, 304] width 60 height 23
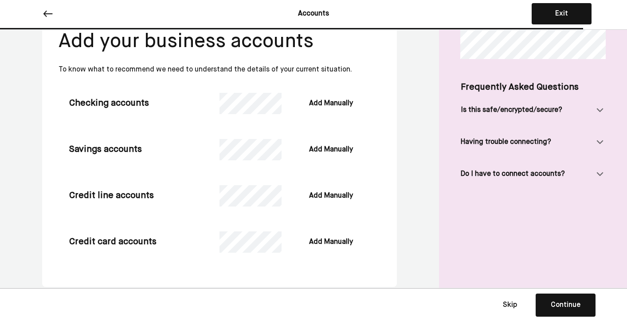
scroll to position [58, 0]
click at [562, 309] on div "Continue" at bounding box center [566, 304] width 30 height 11
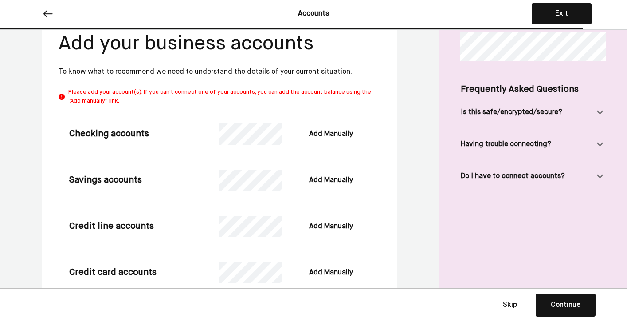
scroll to position [86, 0]
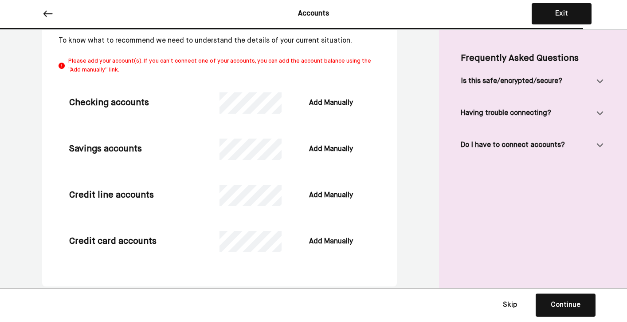
click at [510, 302] on button "Skip" at bounding box center [510, 305] width 44 height 22
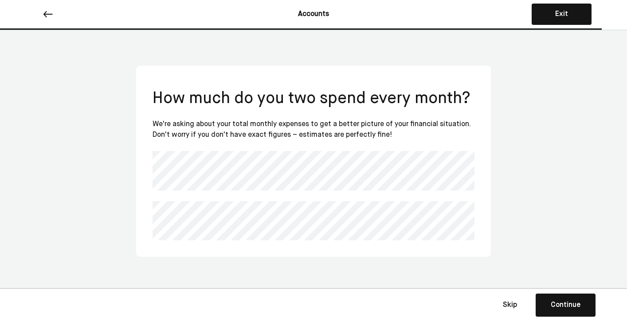
click at [572, 309] on div "Continue" at bounding box center [566, 304] width 30 height 11
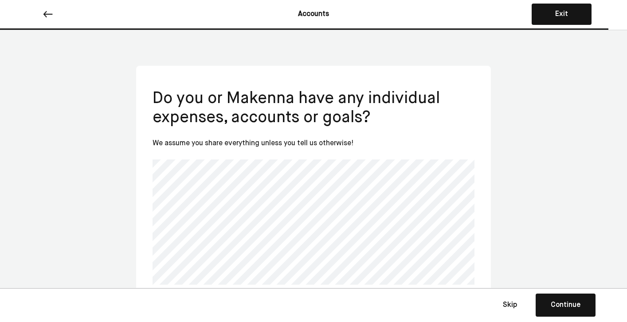
scroll to position [15, 0]
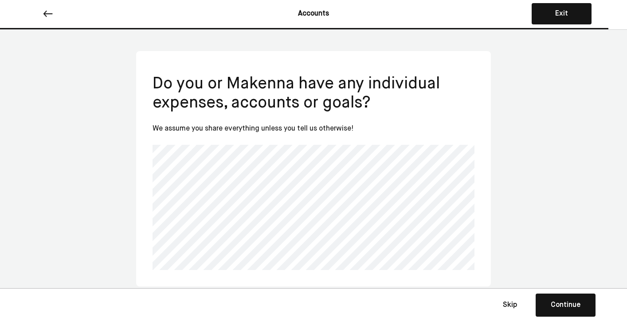
click at [559, 296] on button "Continue Save Continue" at bounding box center [566, 304] width 60 height 23
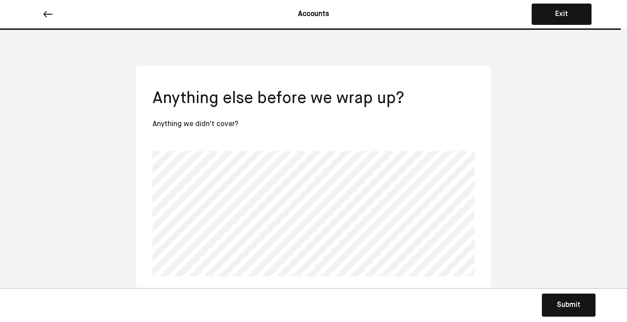
click at [573, 312] on button "Submit Submit Submit" at bounding box center [569, 304] width 54 height 23
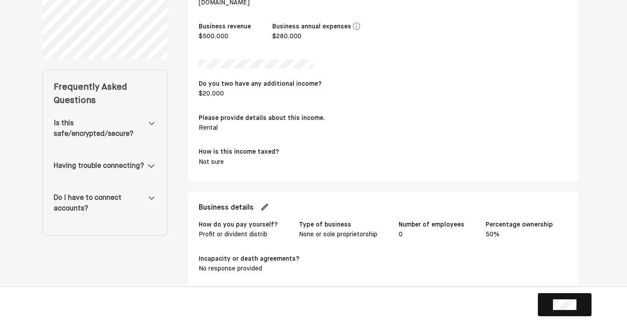
scroll to position [294, 0]
click at [150, 123] on img at bounding box center [152, 123] width 10 height 11
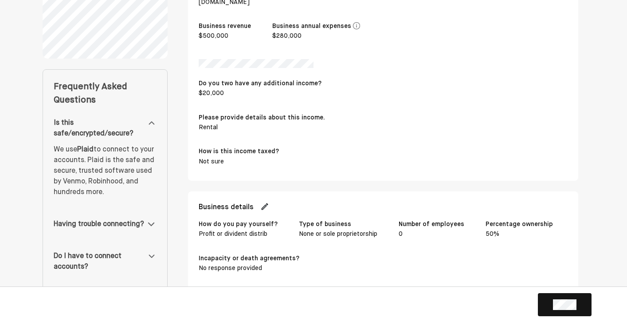
click at [150, 123] on img at bounding box center [152, 123] width 10 height 11
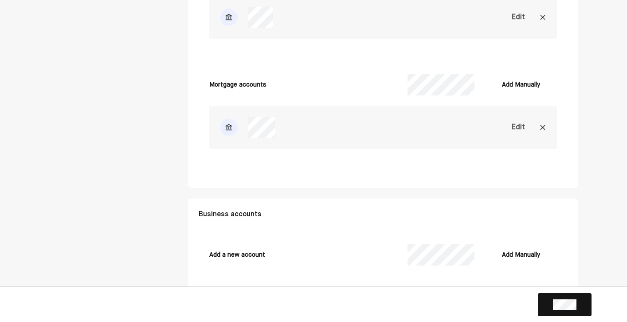
scroll to position [3435, 0]
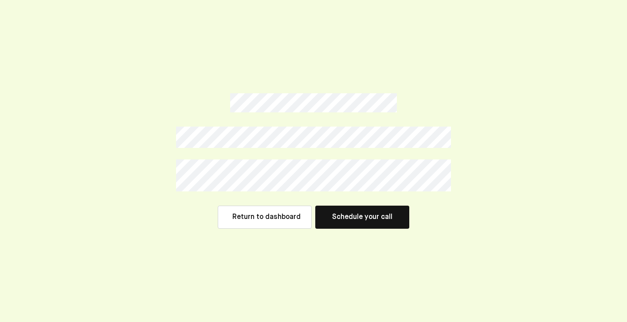
click at [371, 217] on button "Schedule your call" at bounding box center [362, 216] width 94 height 23
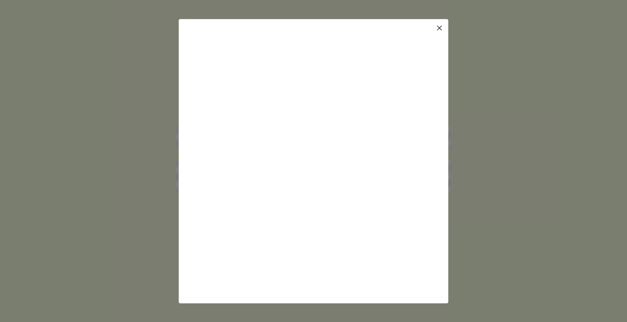
click at [437, 26] on img at bounding box center [439, 27] width 7 height 7
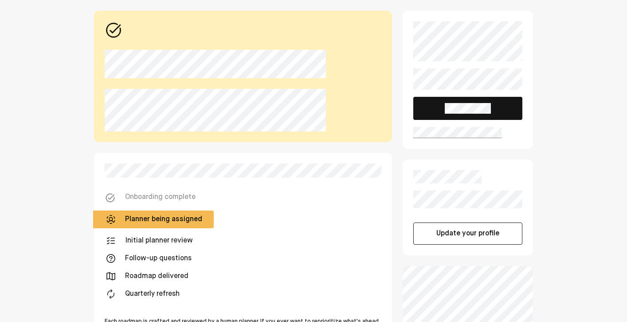
click at [349, 190] on div "Onboarding complete Planner being assigned Initial planner review Follow-up que…" at bounding box center [243, 248] width 277 height 171
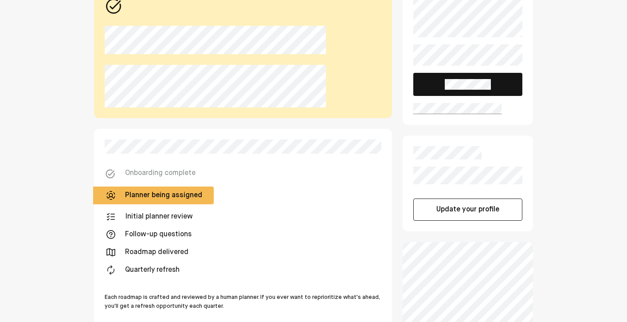
scroll to position [20, 0]
